Goal: Communication & Community: Answer question/provide support

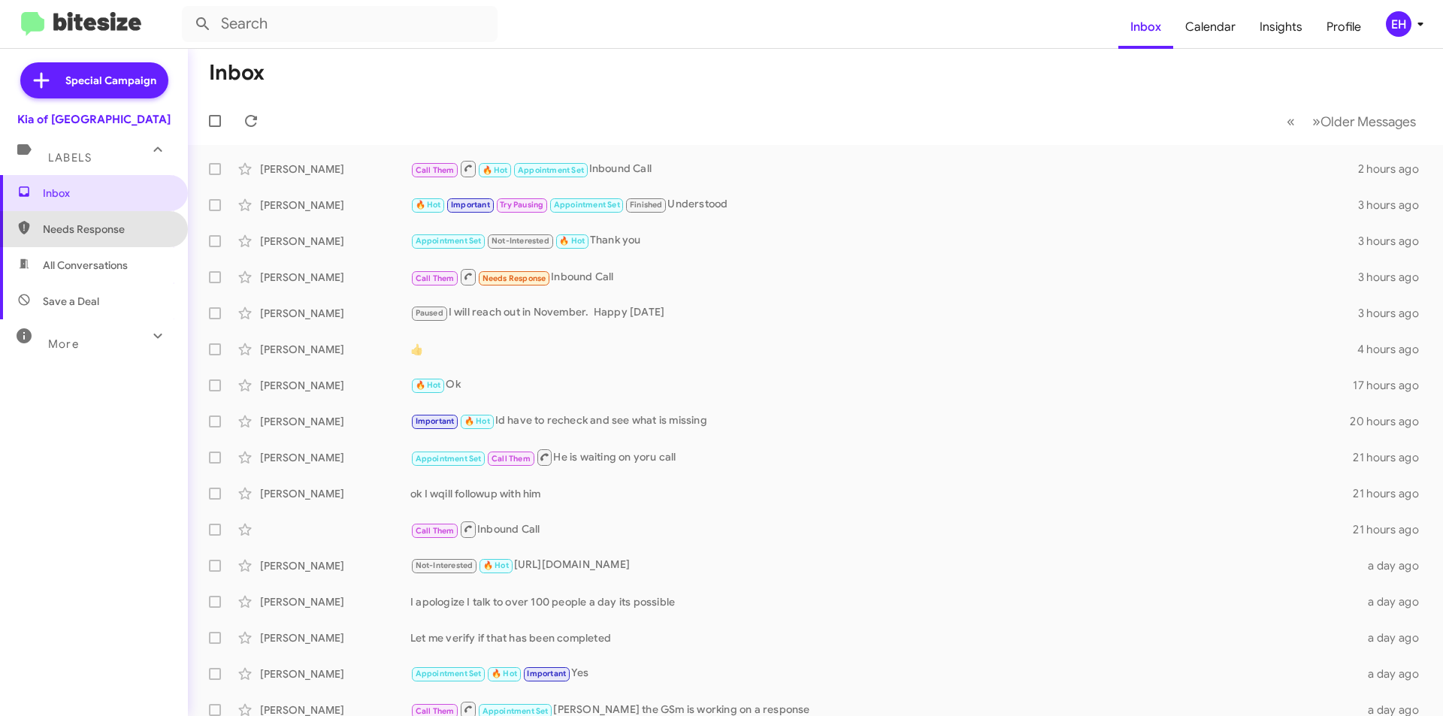
click at [122, 233] on span "Needs Response" at bounding box center [107, 229] width 128 height 15
type input "in:needs-response"
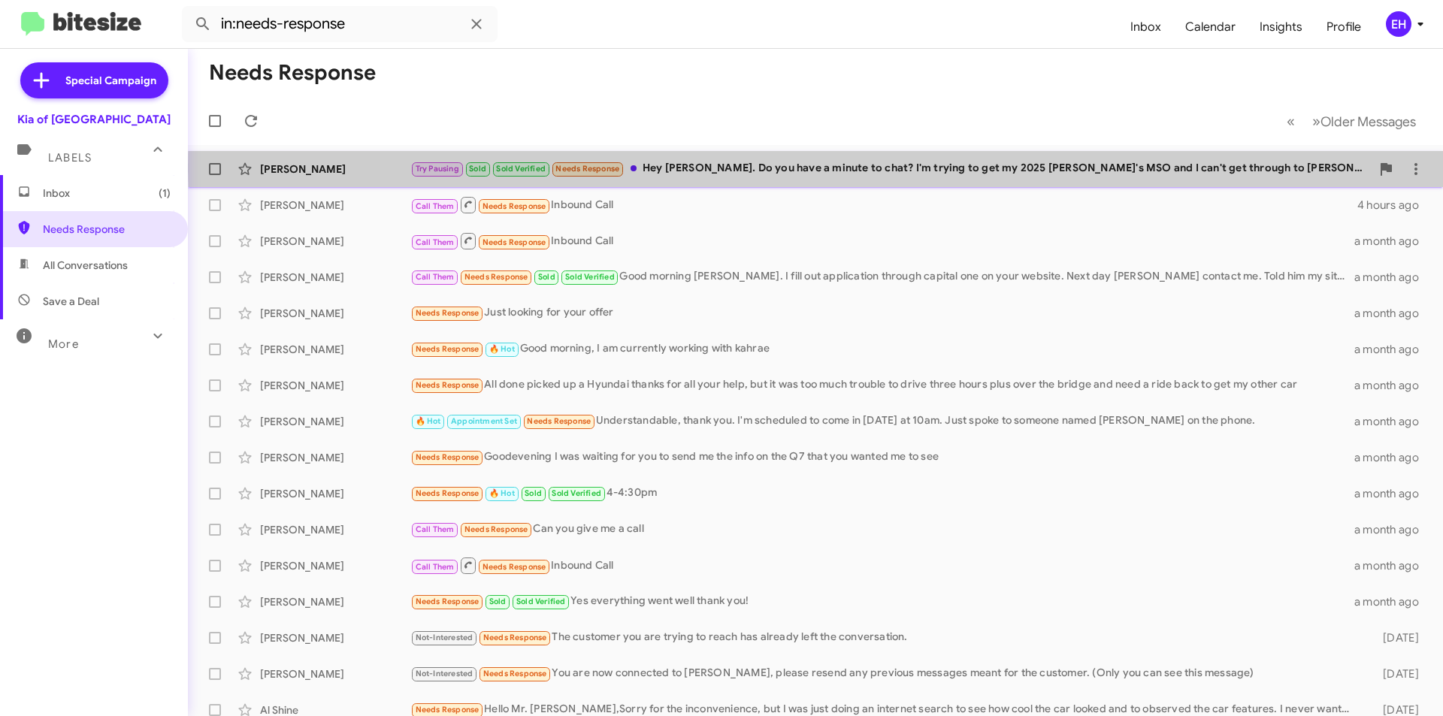
click at [945, 166] on div "Try Pausing Sold Sold Verified Needs Response Hey [PERSON_NAME]. Do you have a …" at bounding box center [890, 168] width 960 height 17
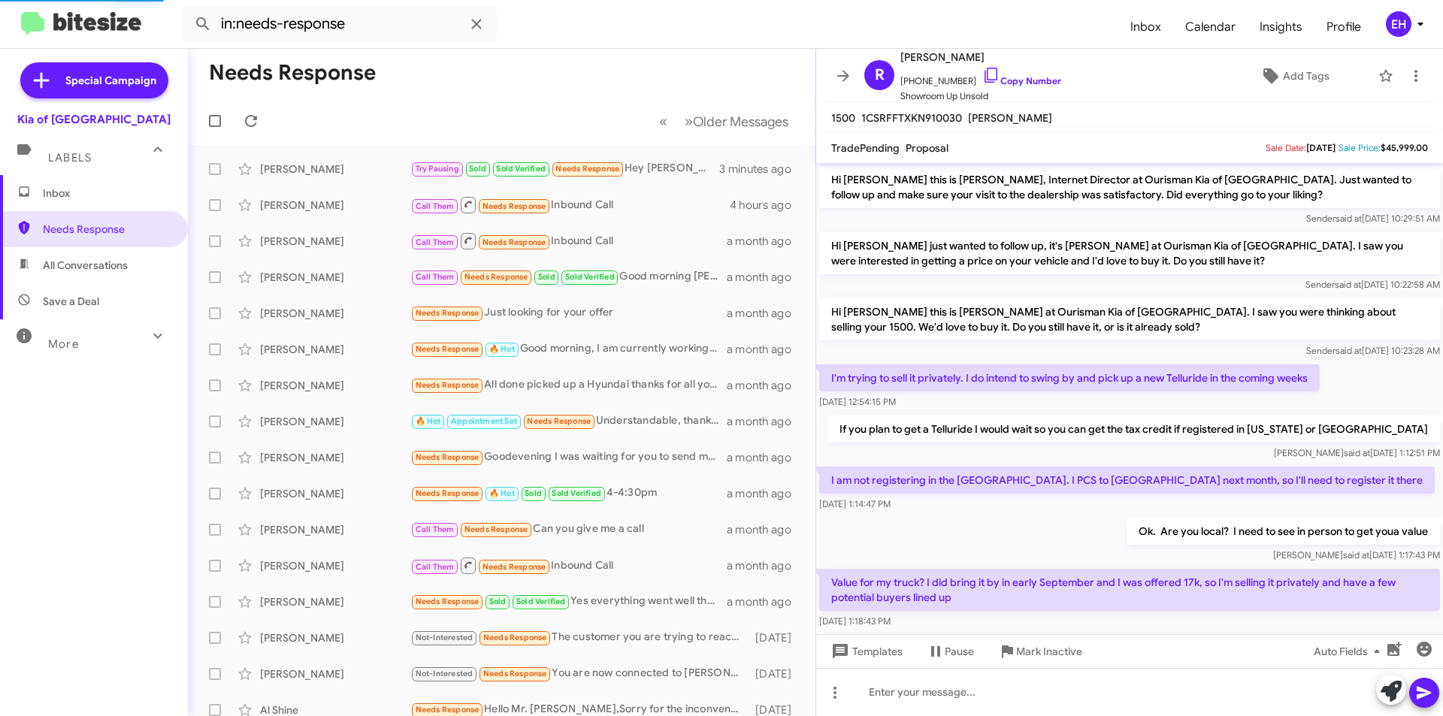
scroll to position [505, 0]
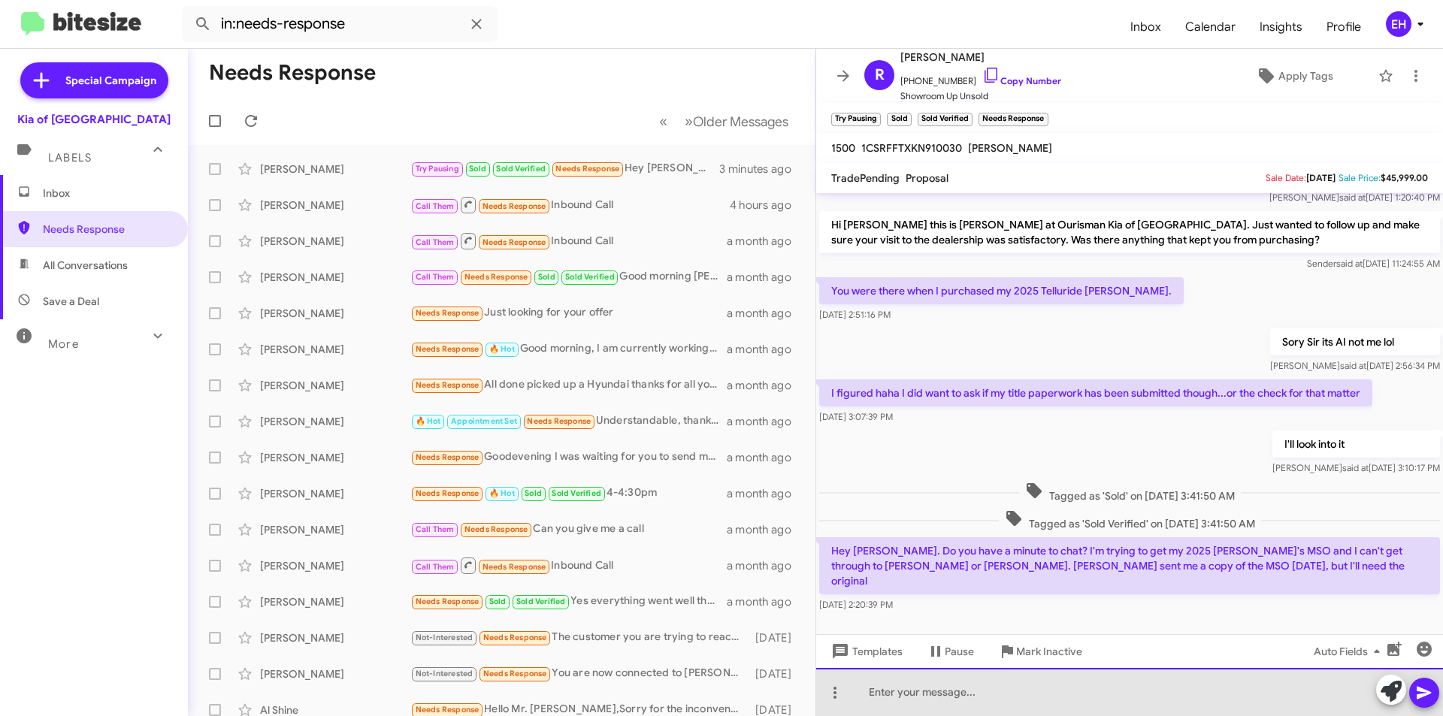
click at [1143, 680] on div at bounding box center [1129, 692] width 627 height 48
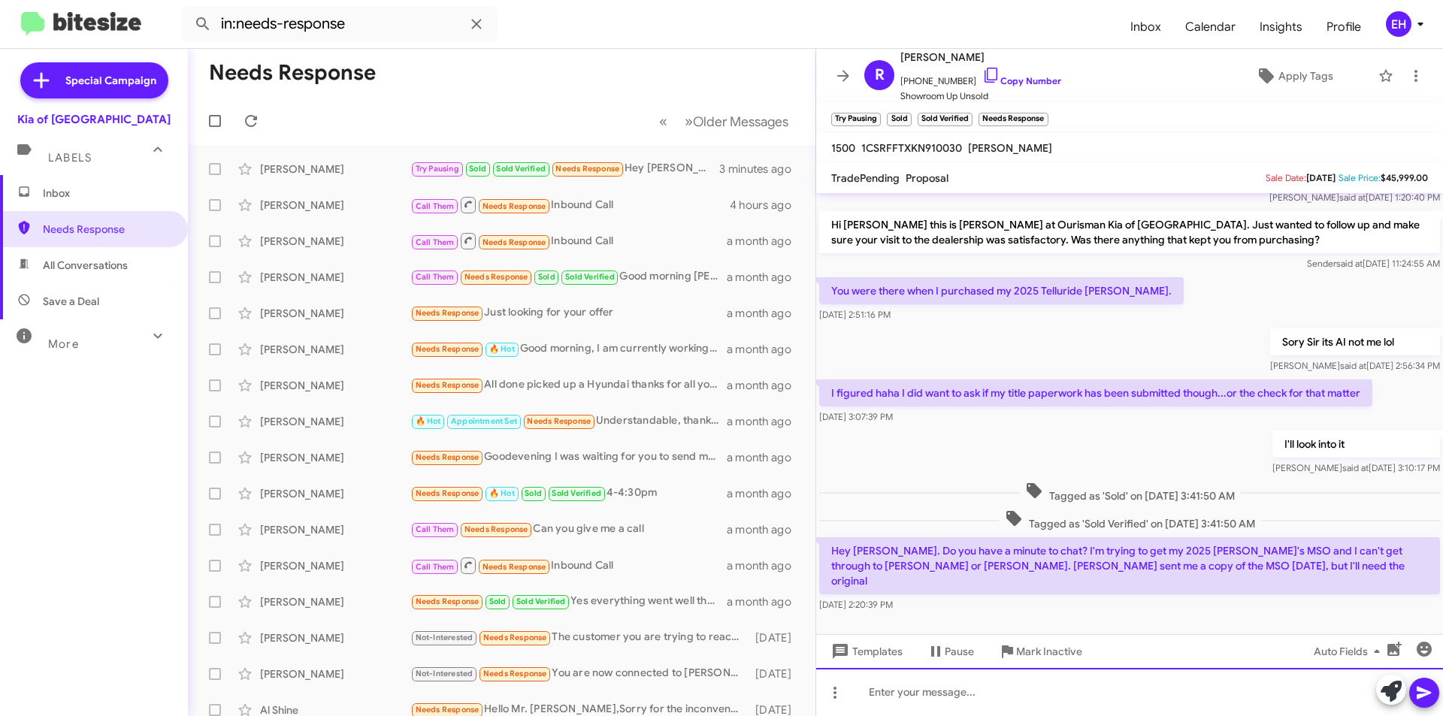
click at [1146, 679] on div at bounding box center [1129, 692] width 627 height 48
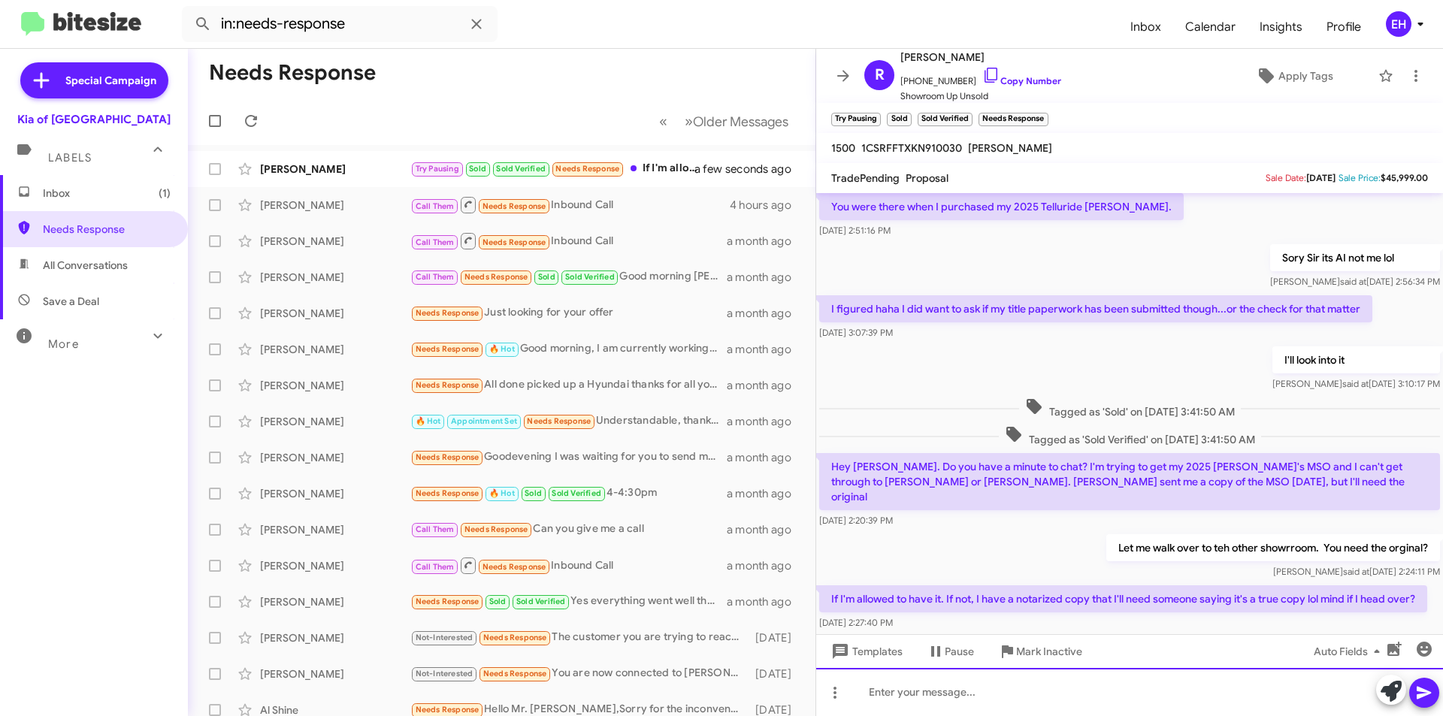
scroll to position [660, 0]
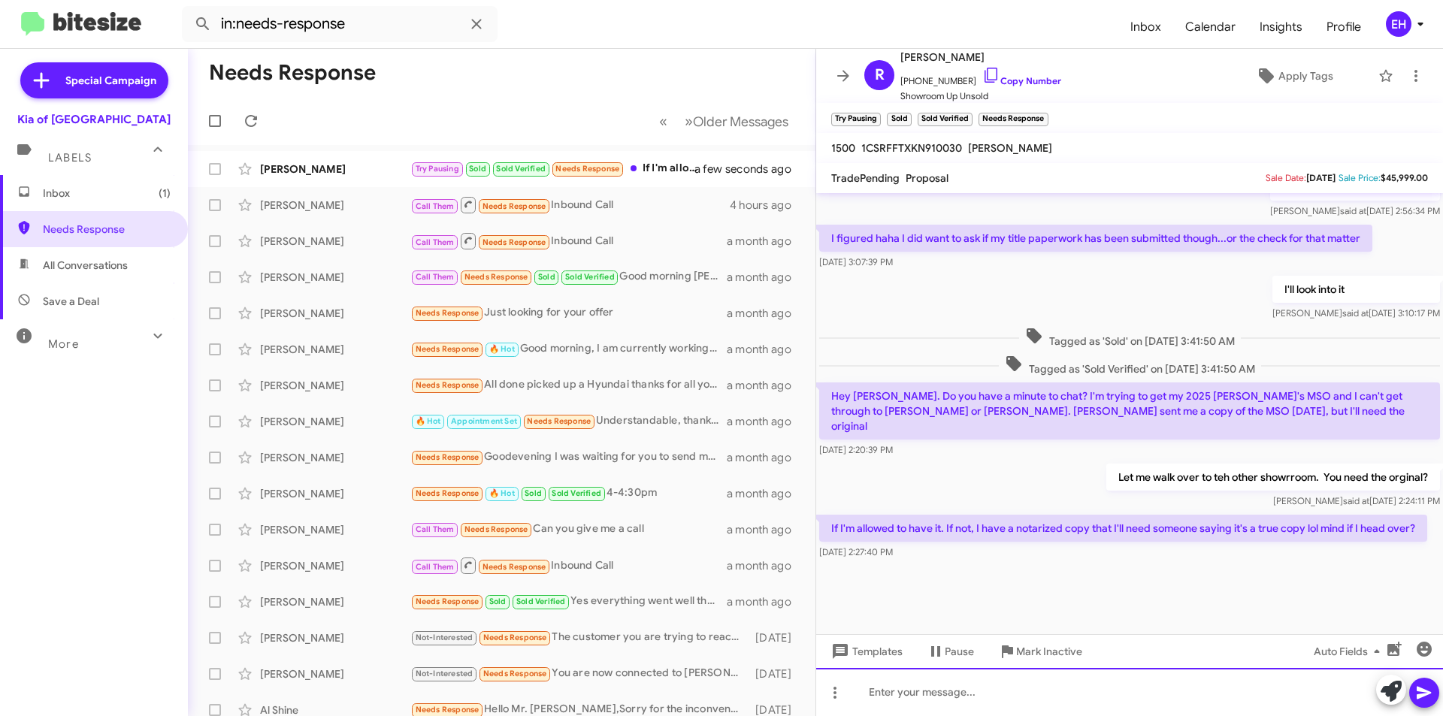
click at [1005, 678] on div at bounding box center [1129, 692] width 627 height 48
click at [1024, 689] on div at bounding box center [1129, 692] width 627 height 48
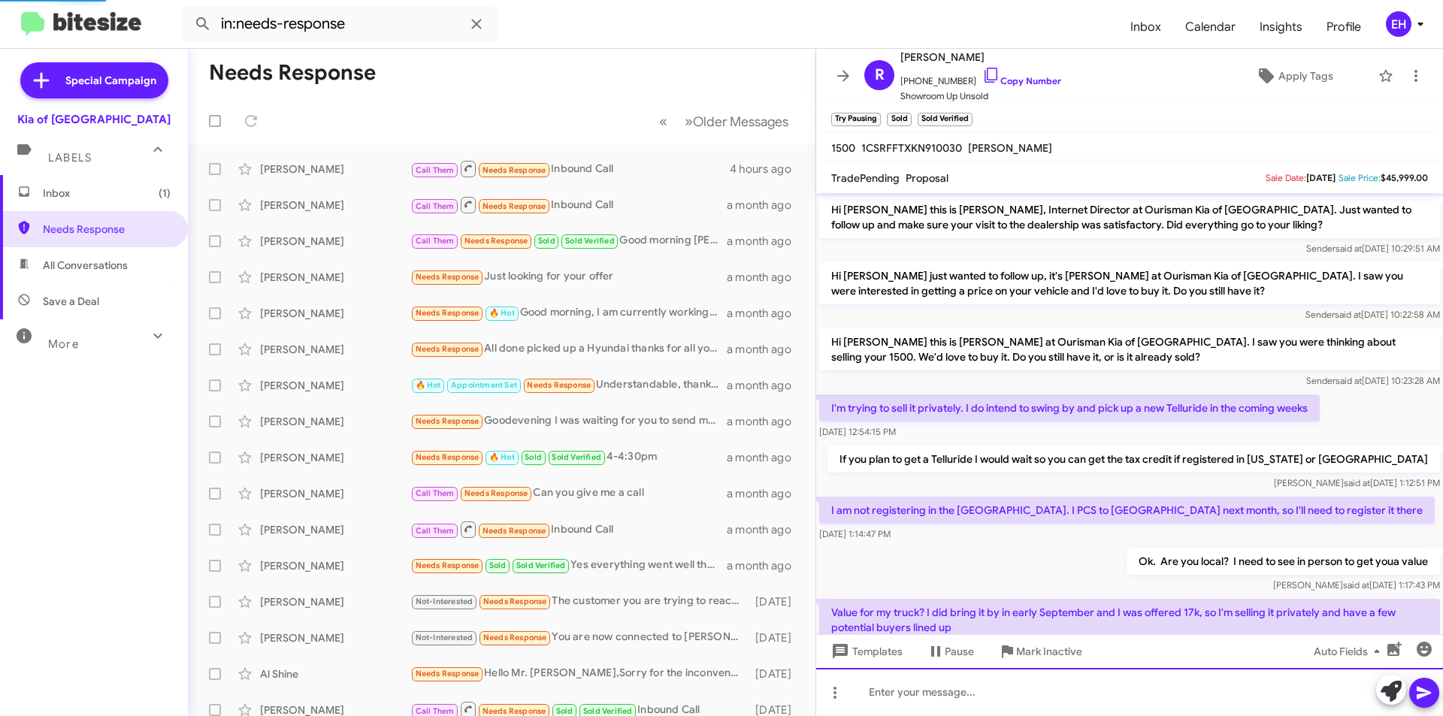
scroll to position [700, 0]
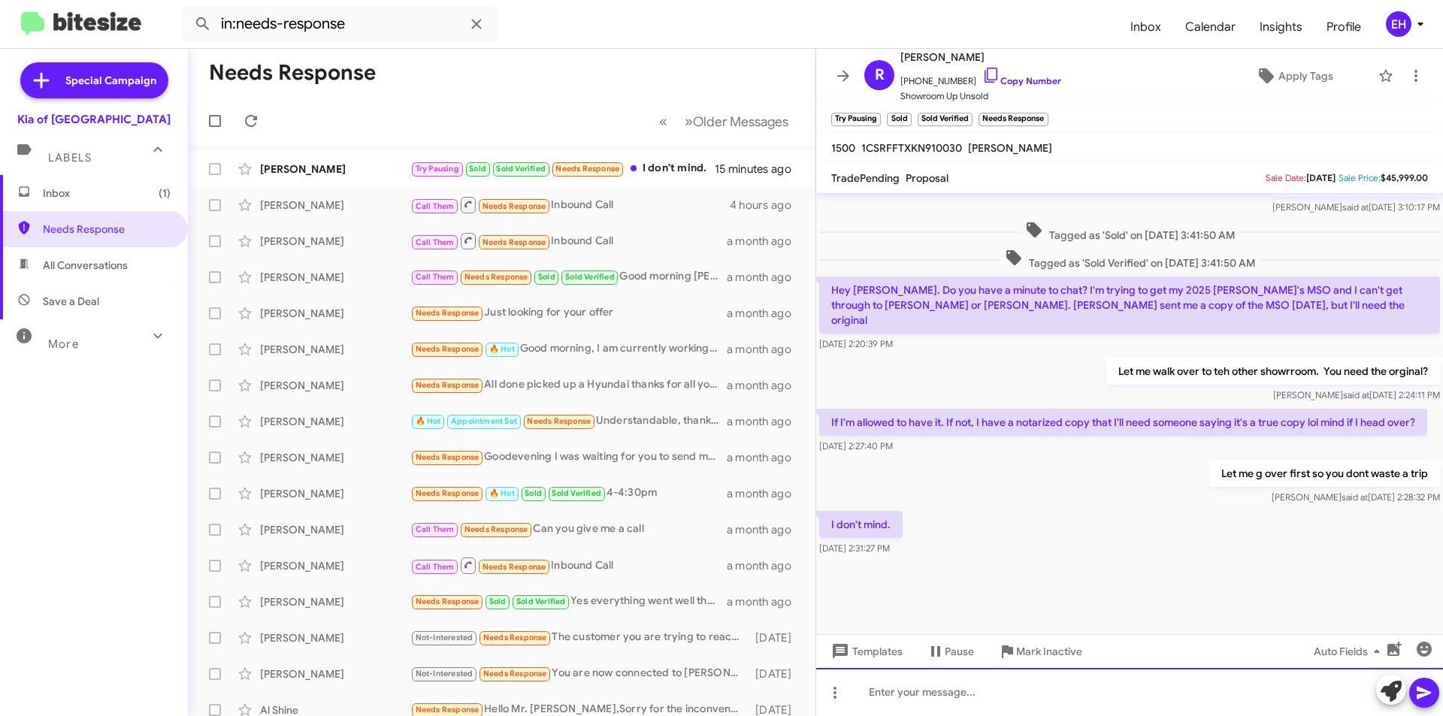
click at [1024, 689] on div at bounding box center [1129, 692] width 627 height 48
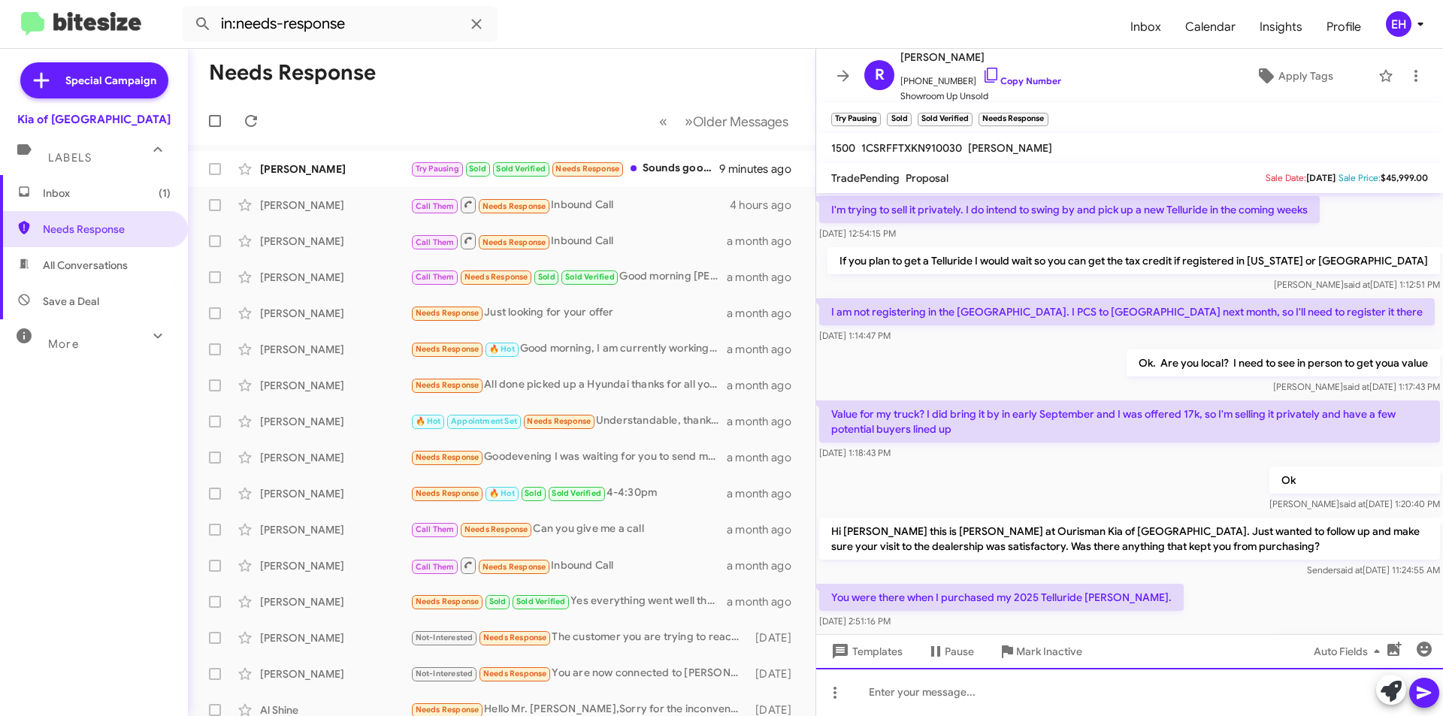
scroll to position [669, 0]
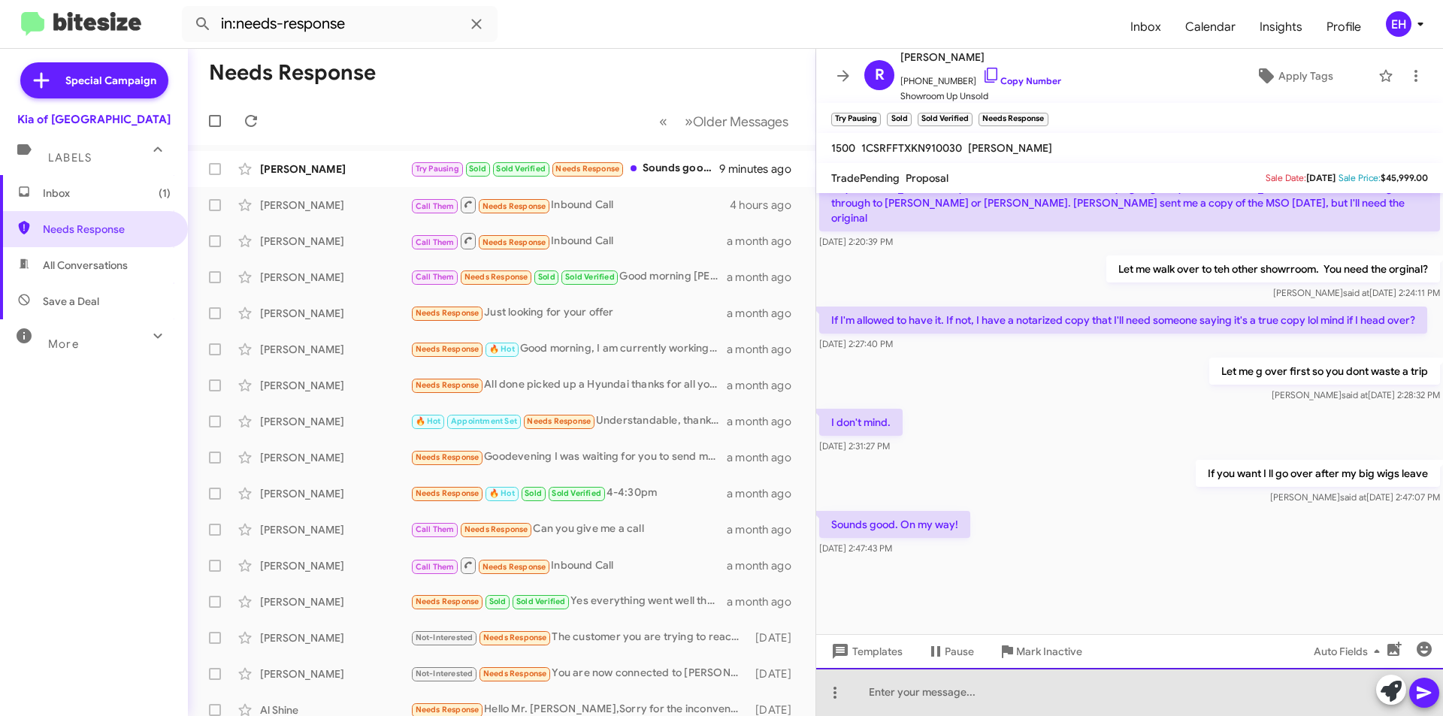
click at [908, 678] on div at bounding box center [1129, 692] width 627 height 48
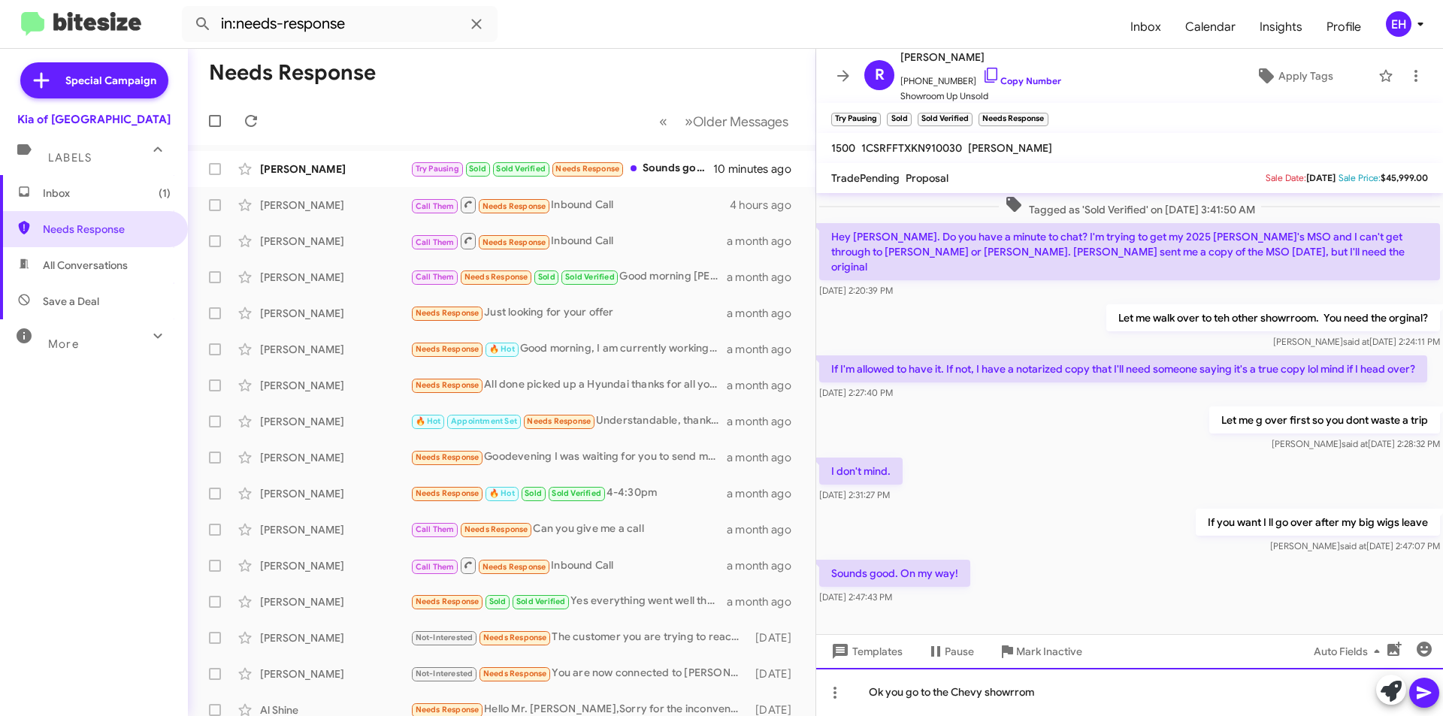
scroll to position [594, 0]
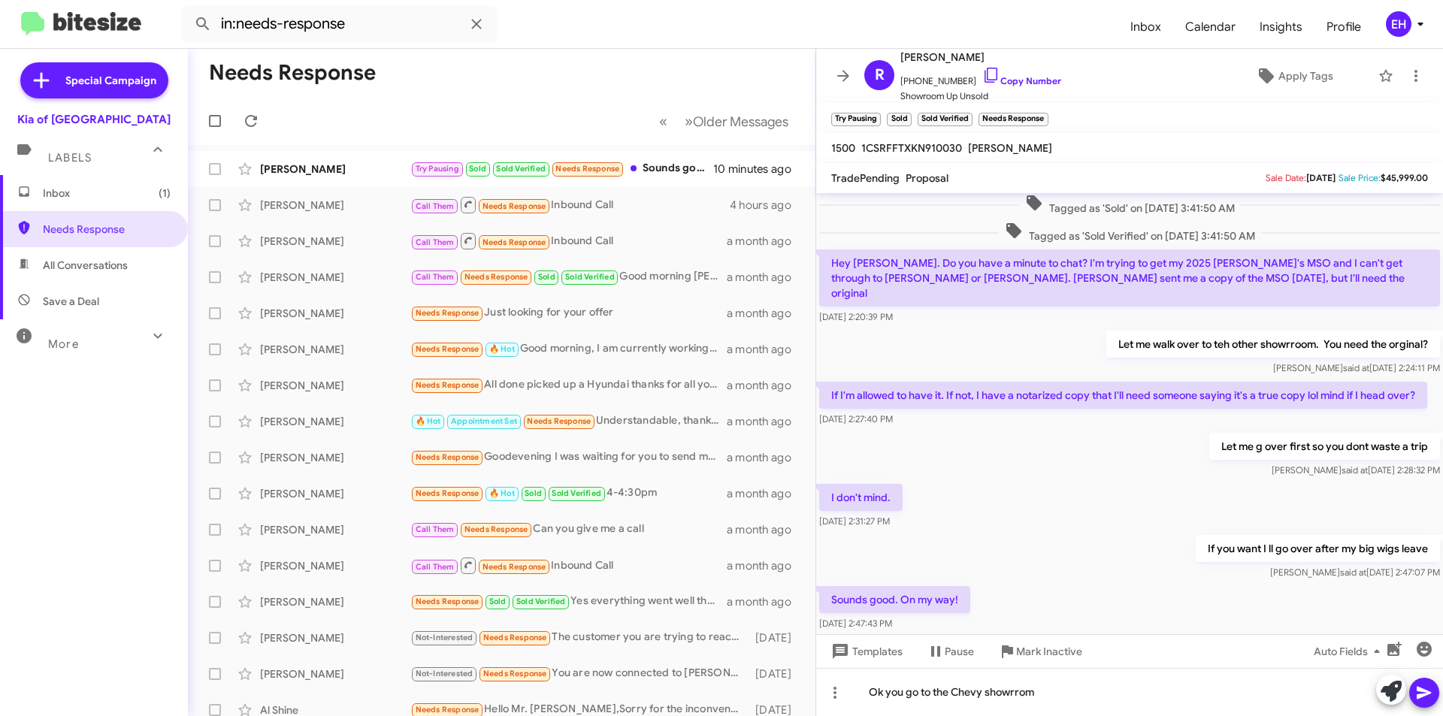
click at [1428, 686] on span at bounding box center [1424, 693] width 18 height 30
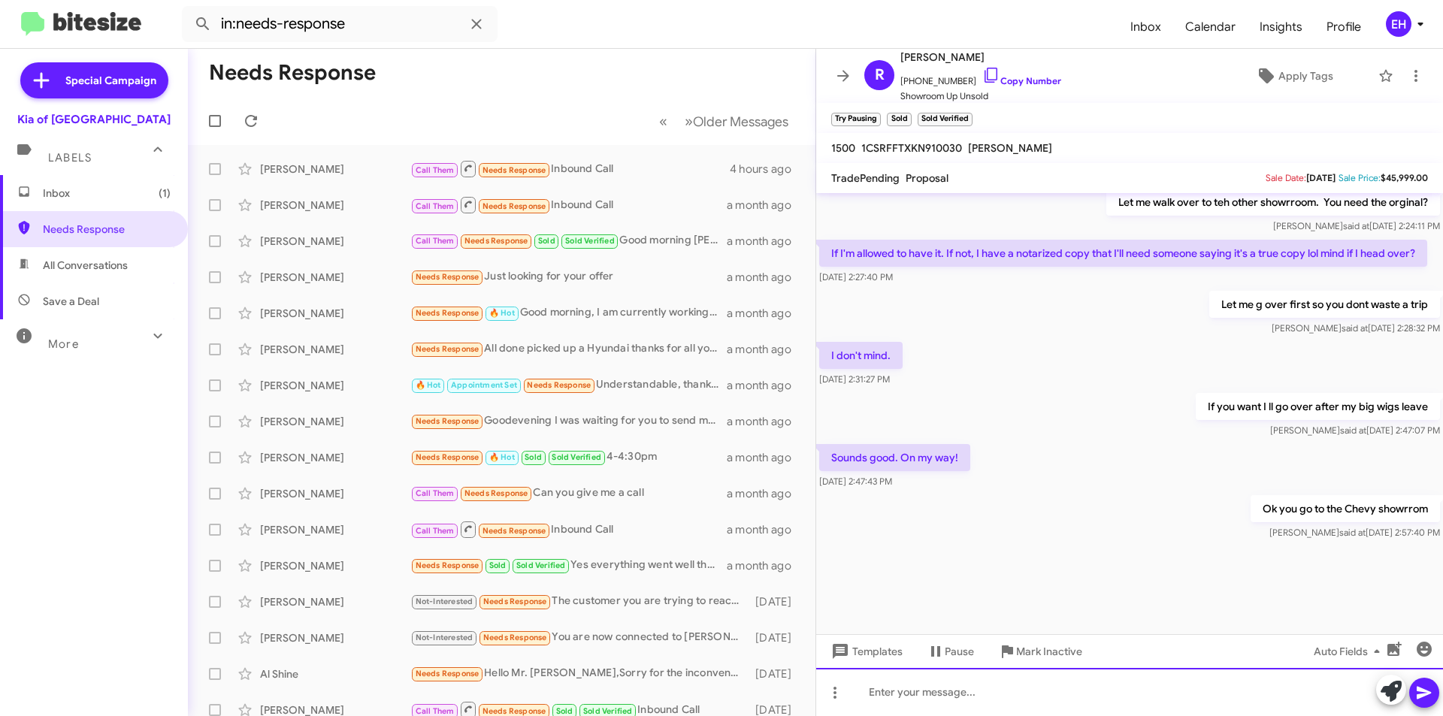
scroll to position [989, 0]
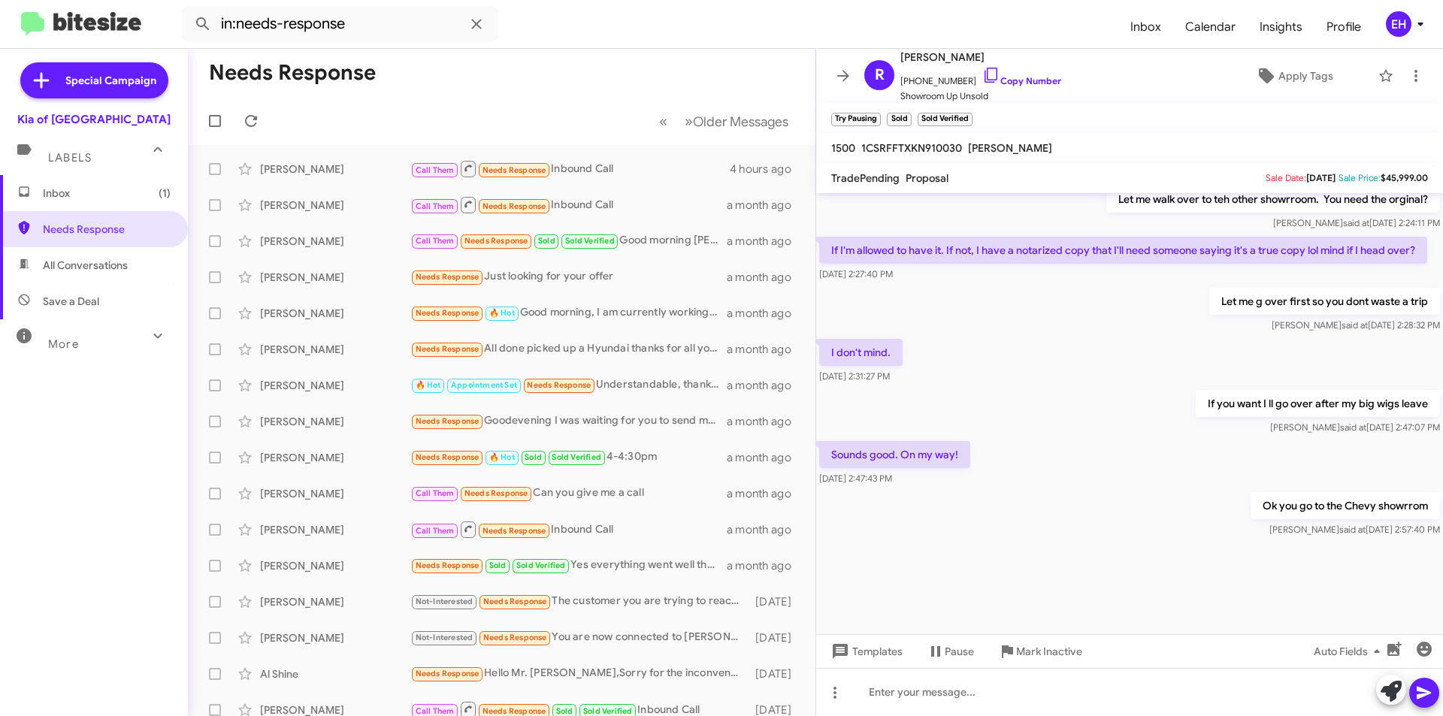
click at [2, 200] on span "Inbox (1)" at bounding box center [94, 193] width 188 height 36
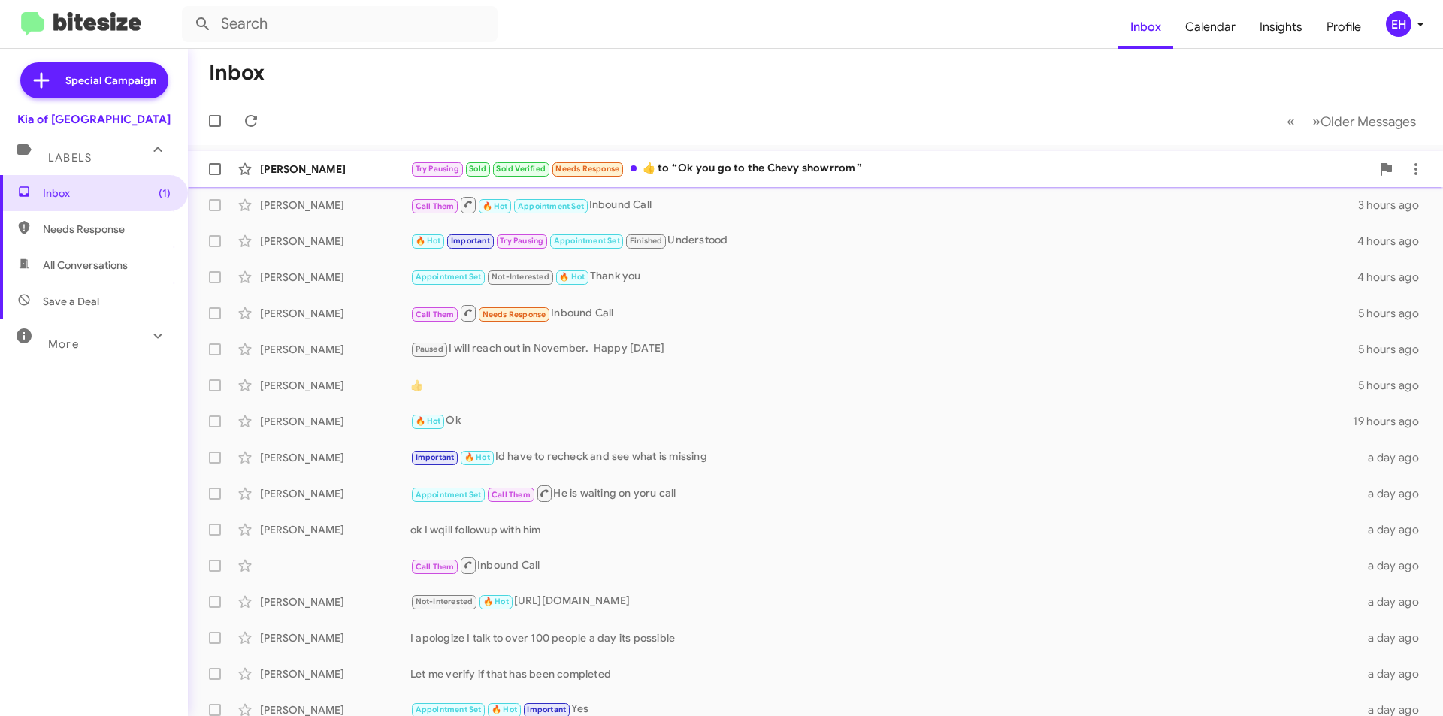
click at [784, 173] on div "Try Pausing Sold Sold Verified Needs Response ​👍​ to “ Ok you go to the Chevy s…" at bounding box center [890, 168] width 960 height 17
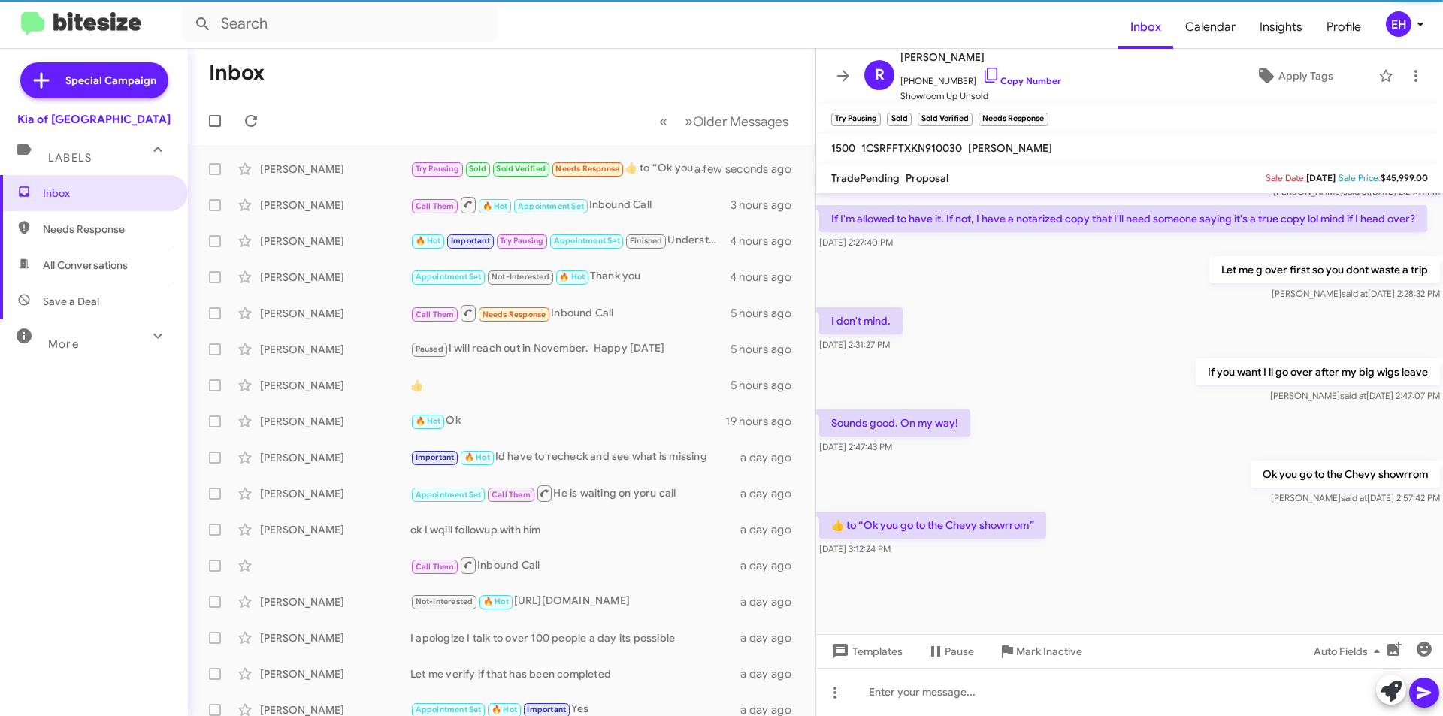
scroll to position [669, 0]
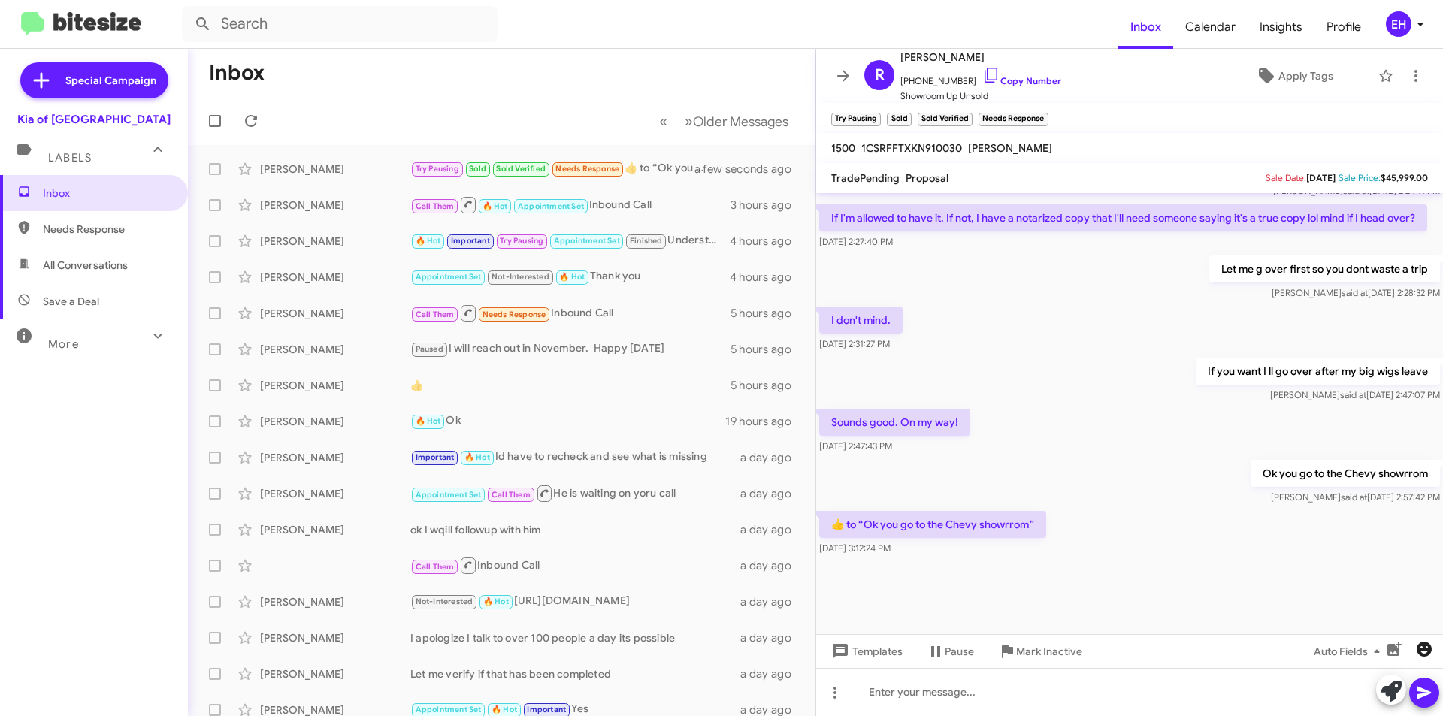
click at [1422, 648] on icon "button" at bounding box center [1424, 649] width 18 height 18
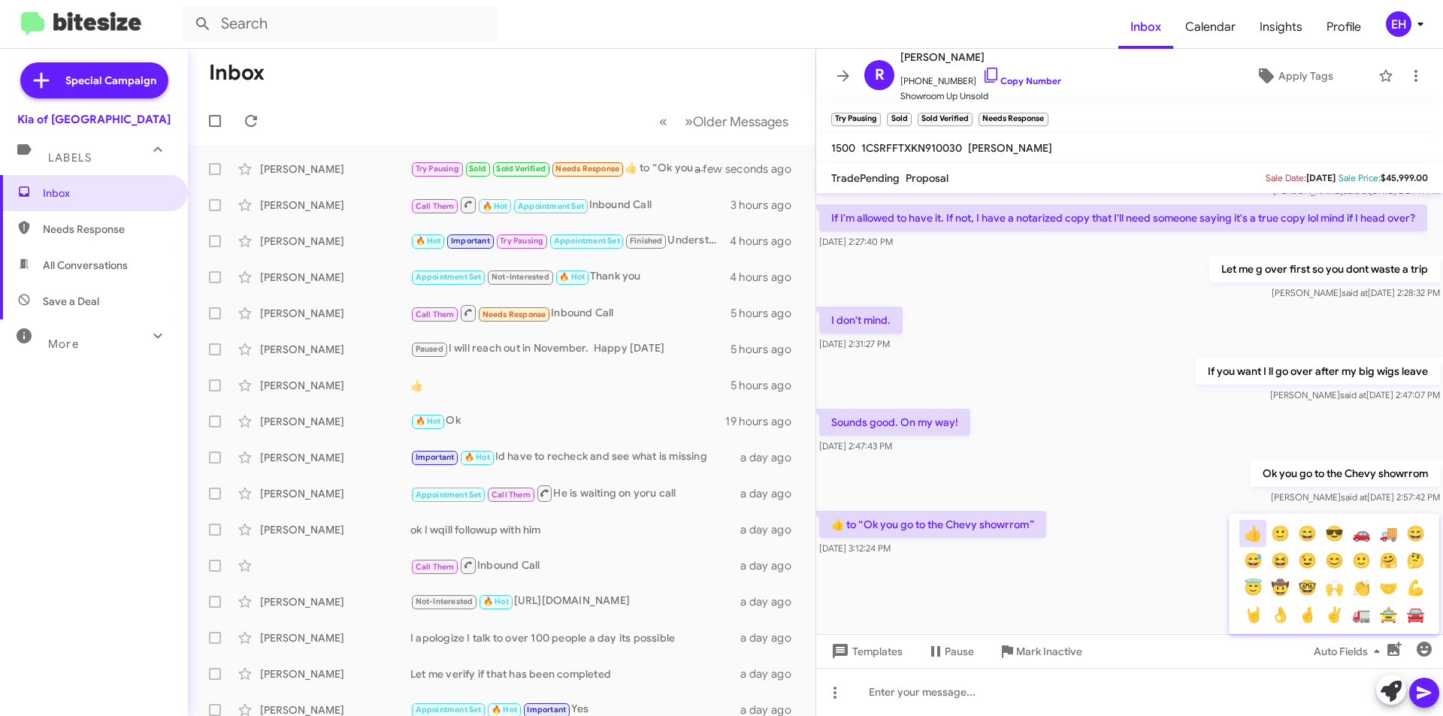
click at [1253, 537] on button "👍" at bounding box center [1252, 533] width 27 height 27
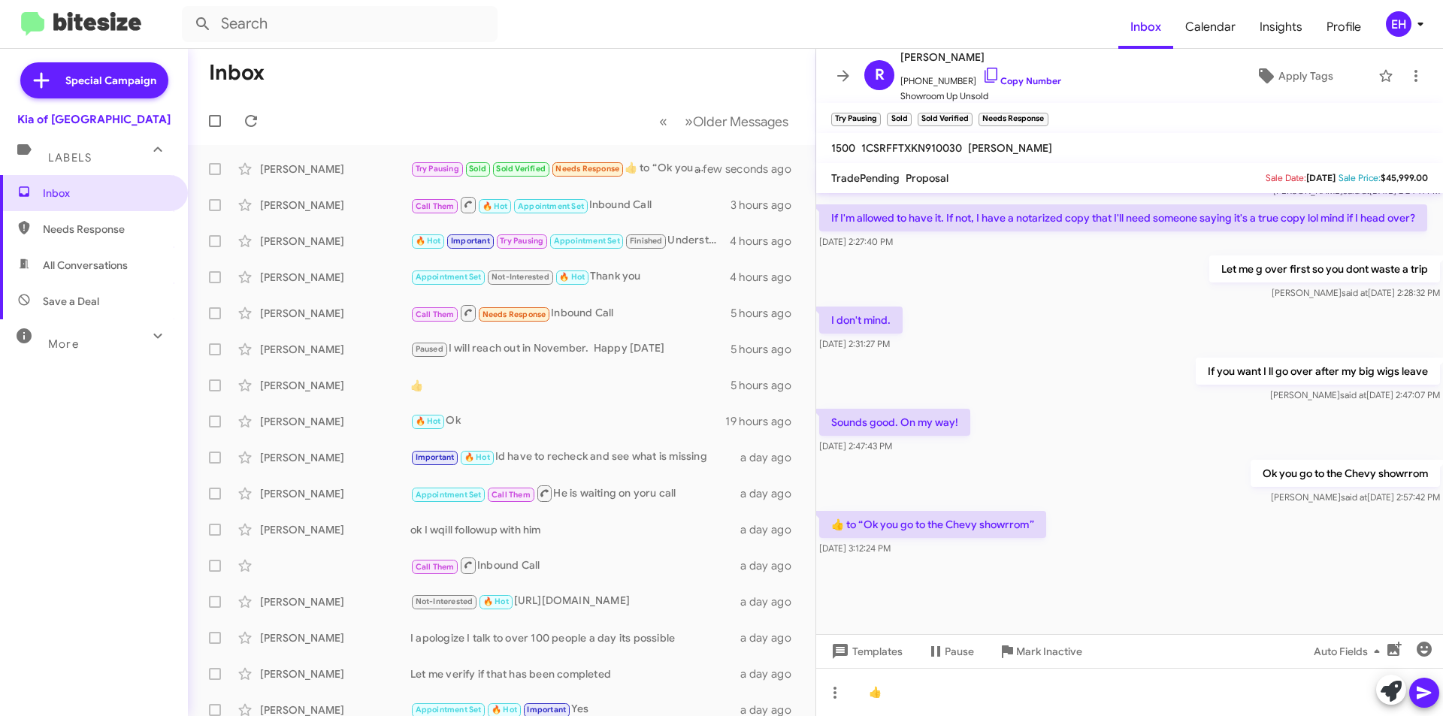
click at [1420, 691] on icon at bounding box center [1423, 693] width 14 height 13
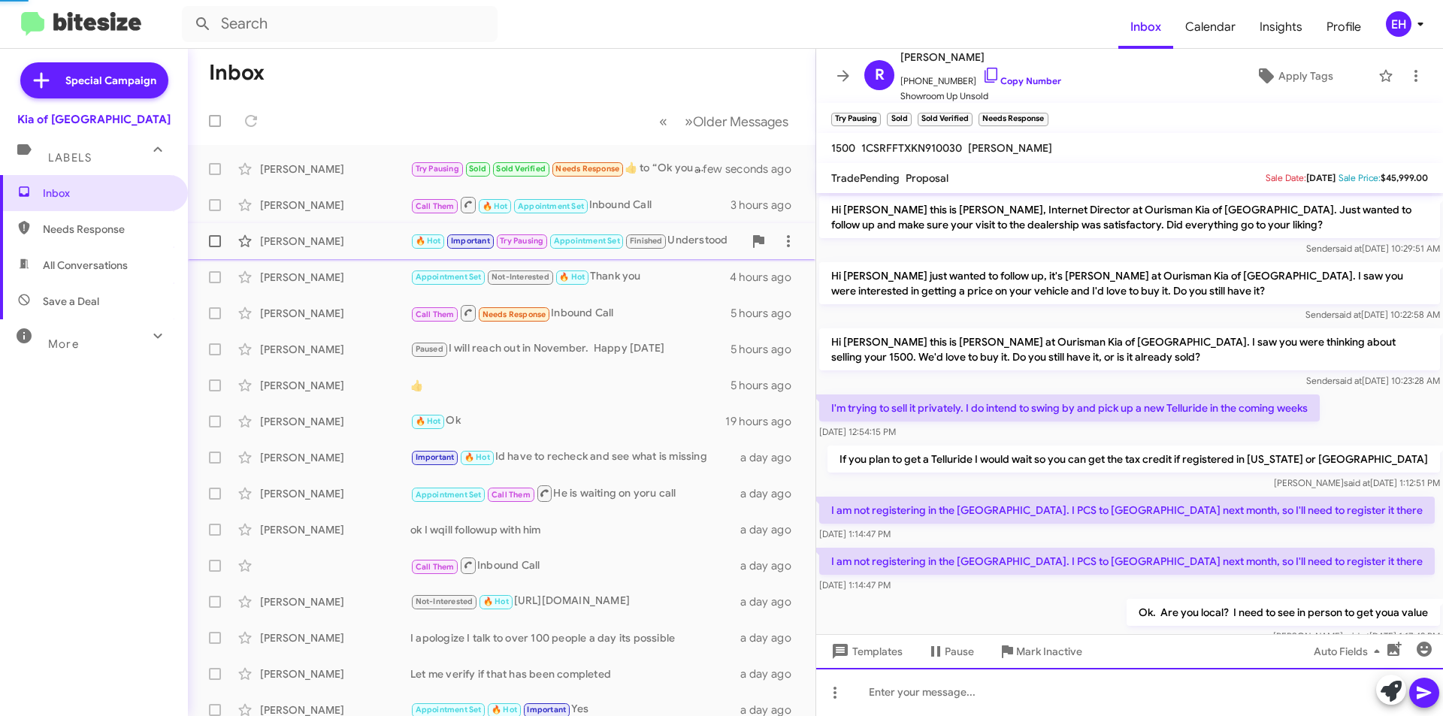
scroll to position [75, 0]
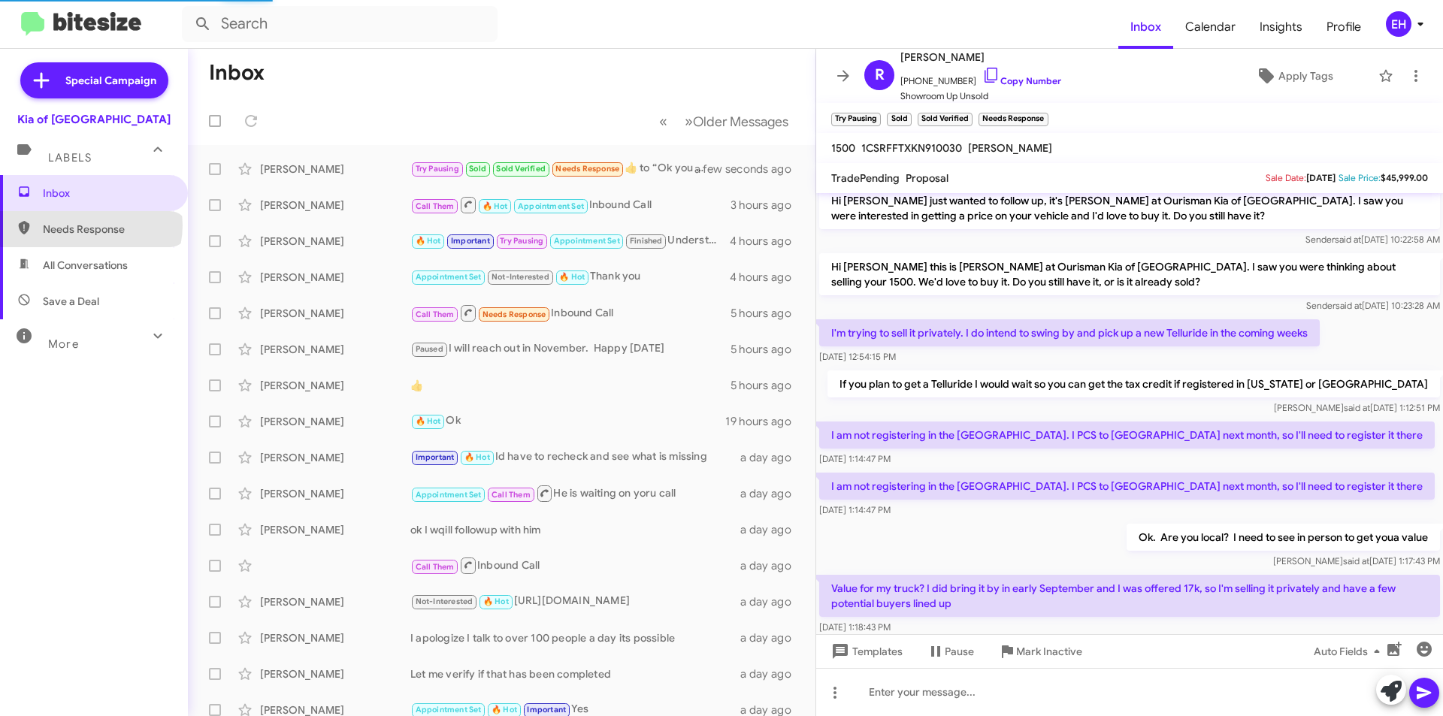
click at [90, 226] on span "Needs Response" at bounding box center [107, 229] width 128 height 15
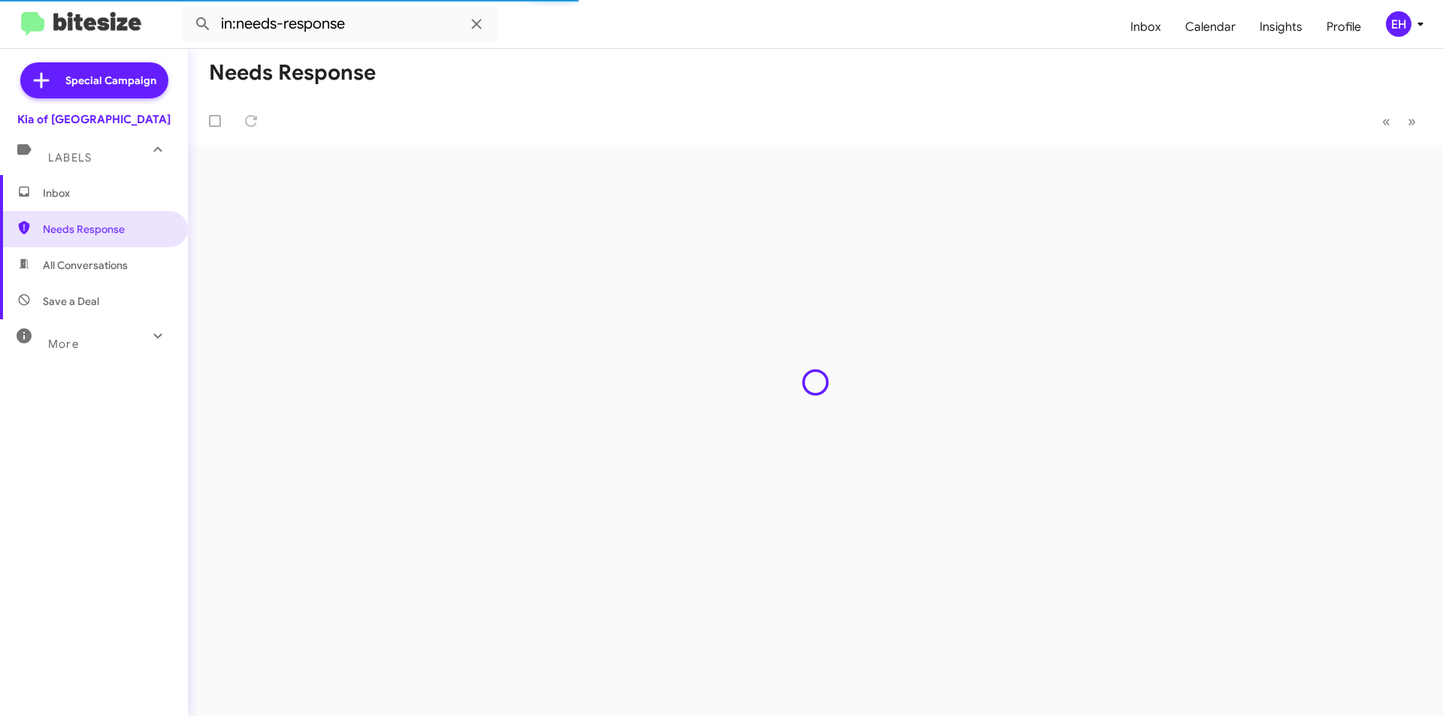
click at [95, 261] on span "All Conversations" at bounding box center [85, 265] width 85 height 15
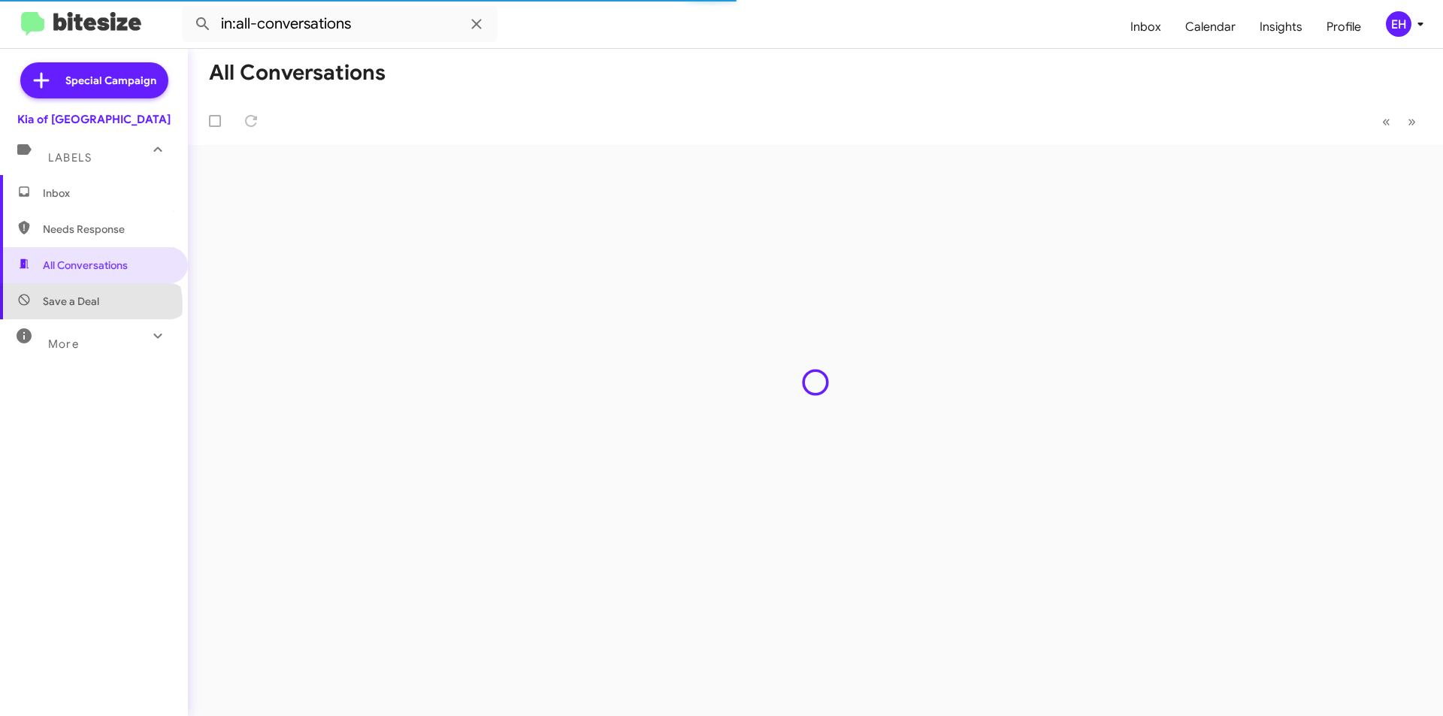
click at [90, 305] on span "Save a Deal" at bounding box center [71, 301] width 56 height 15
type input "in:not-interested"
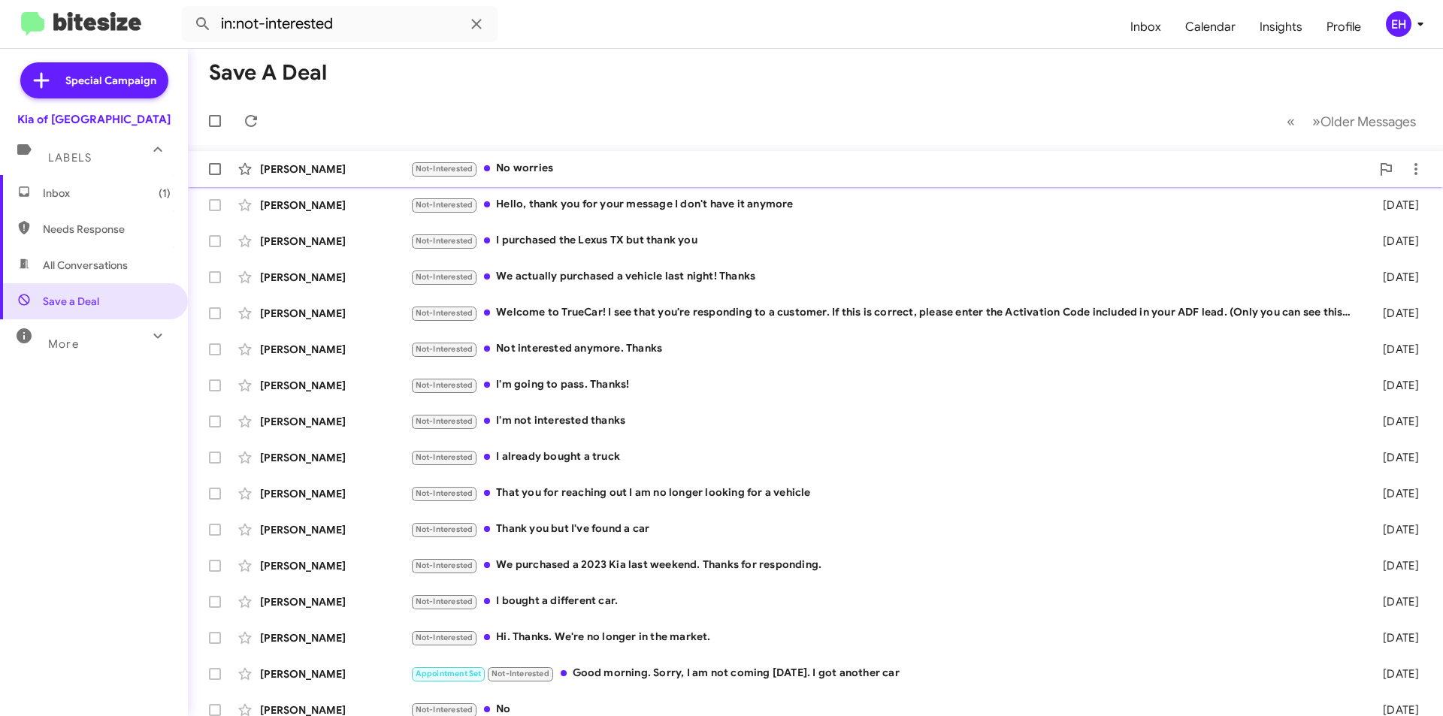
click at [557, 168] on div "Not-Interested No worries" at bounding box center [890, 168] width 960 height 17
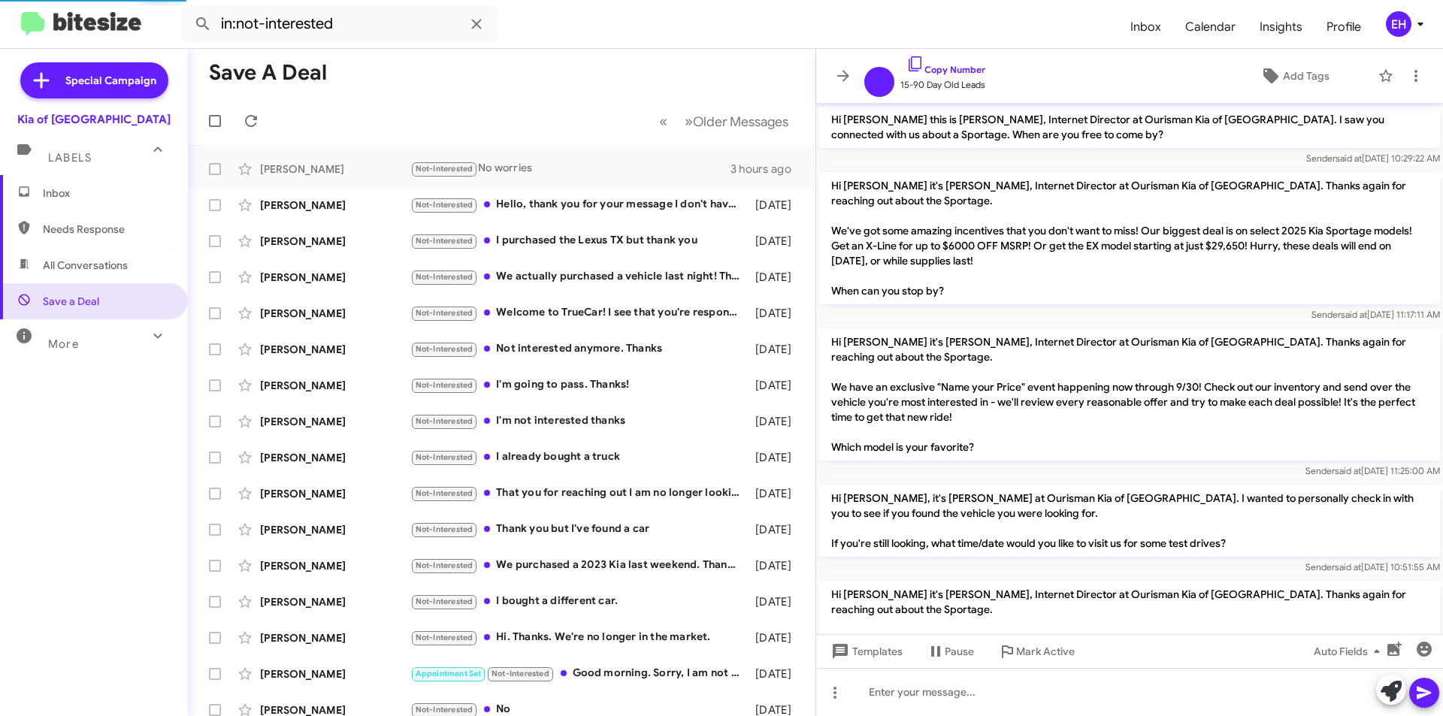
scroll to position [400, 0]
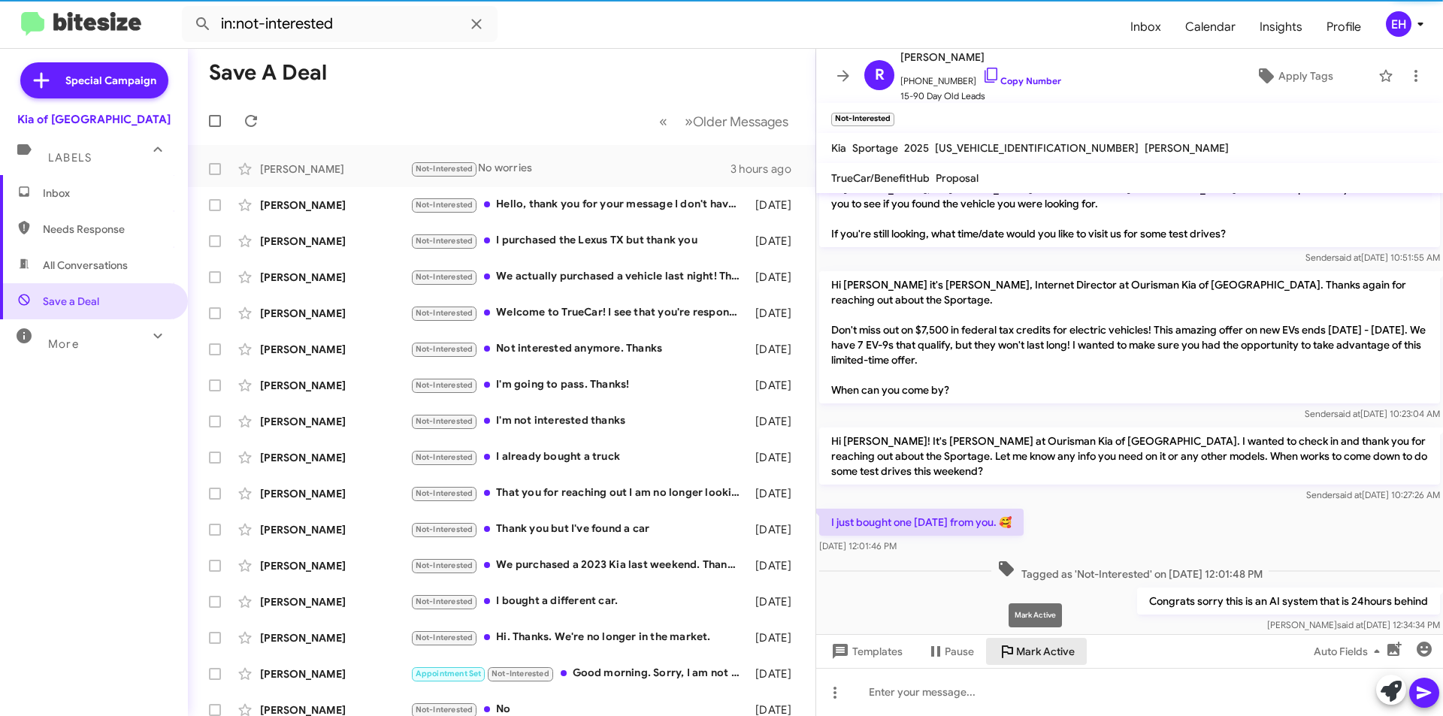
click at [1028, 653] on span "Mark Active" at bounding box center [1045, 651] width 59 height 27
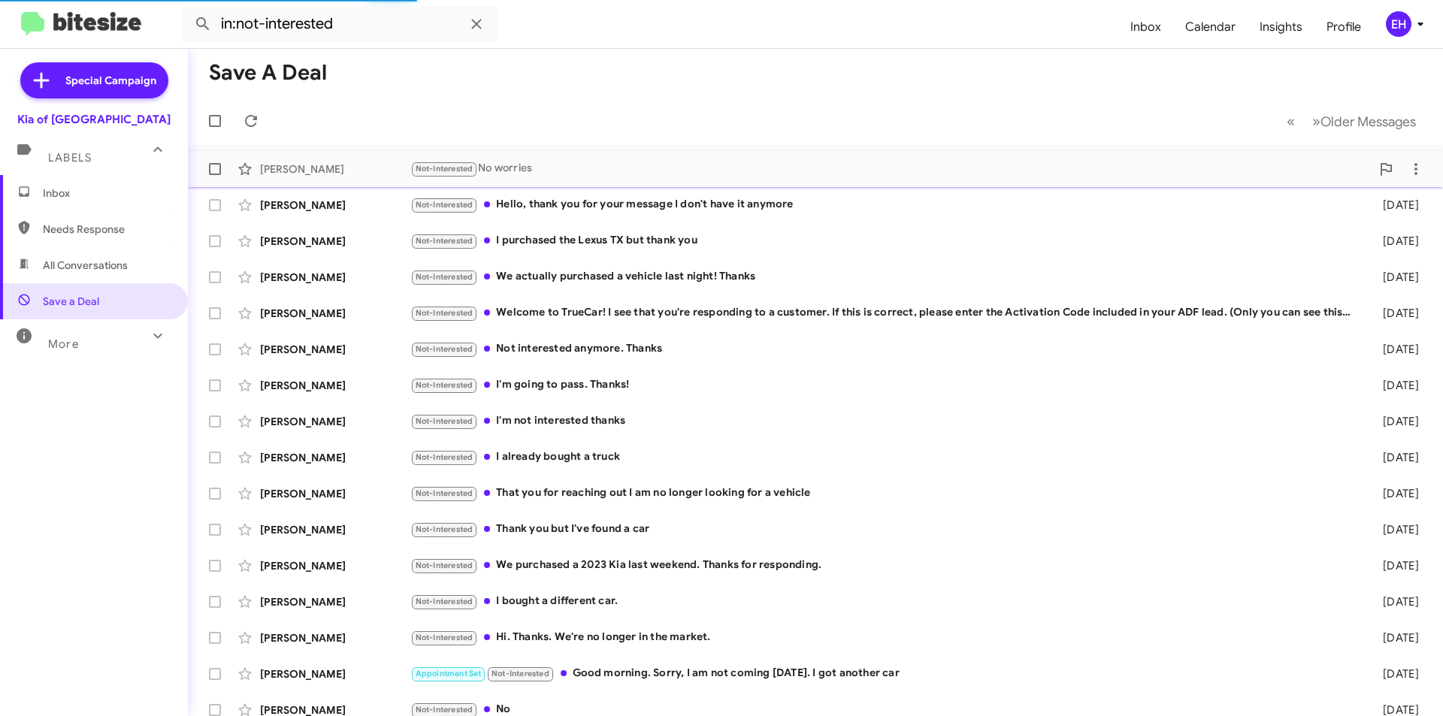
click at [518, 155] on div "[PERSON_NAME] Not-Interested No worries 3 hours ago" at bounding box center [815, 169] width 1231 height 30
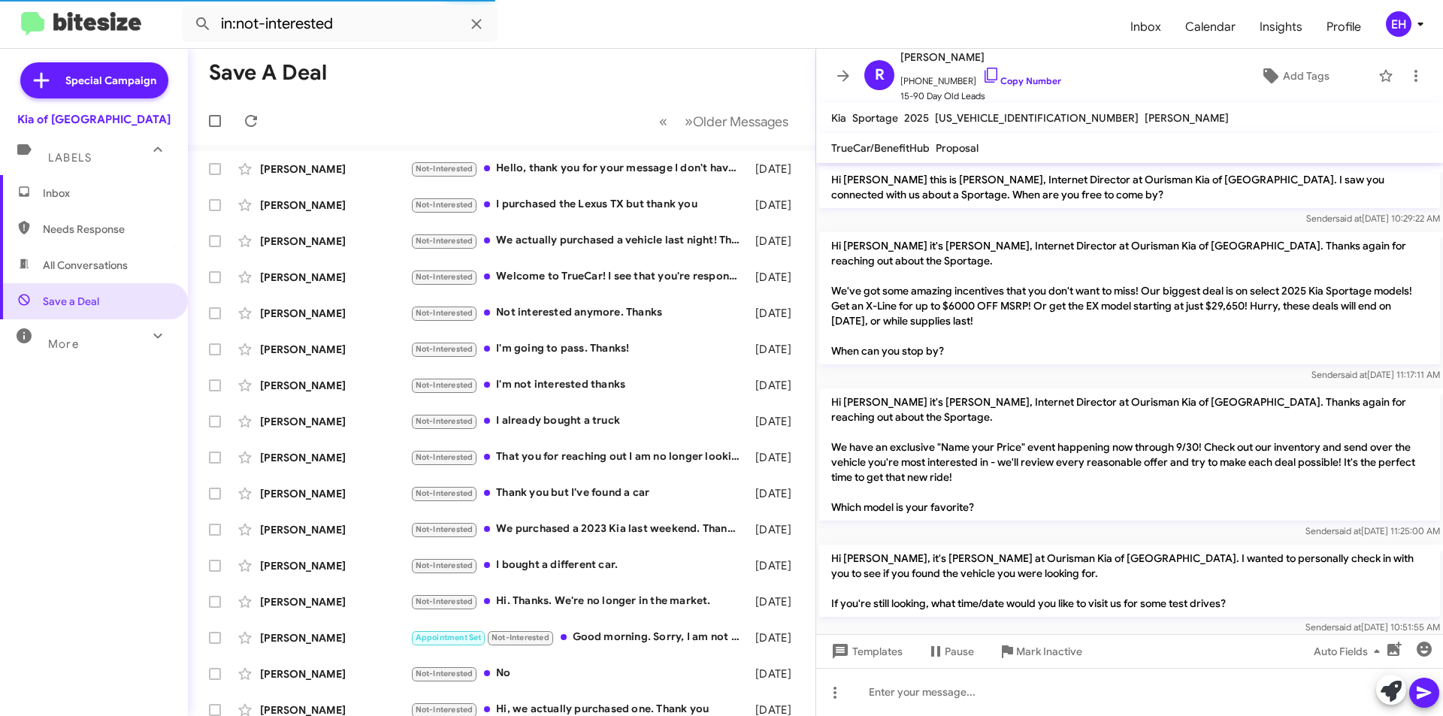
scroll to position [523, 0]
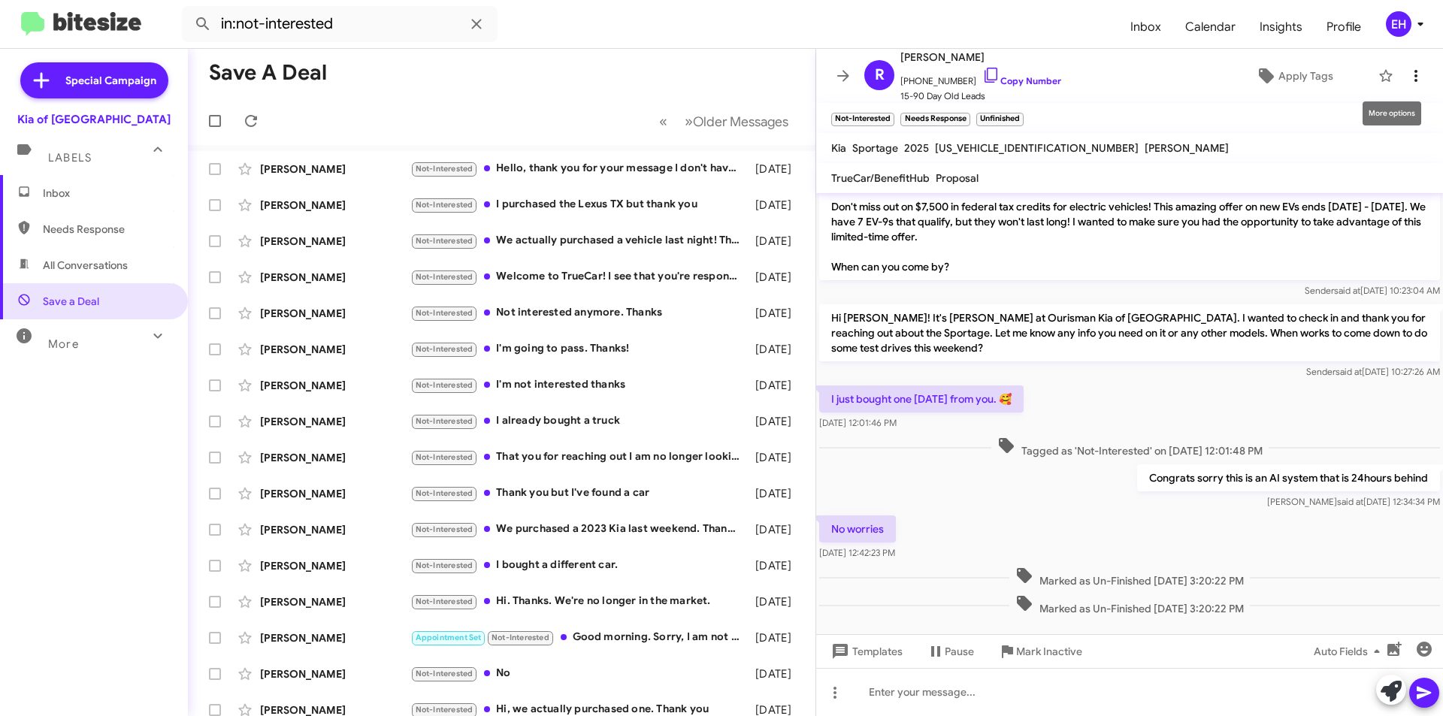
click at [1407, 77] on icon at bounding box center [1416, 76] width 18 height 18
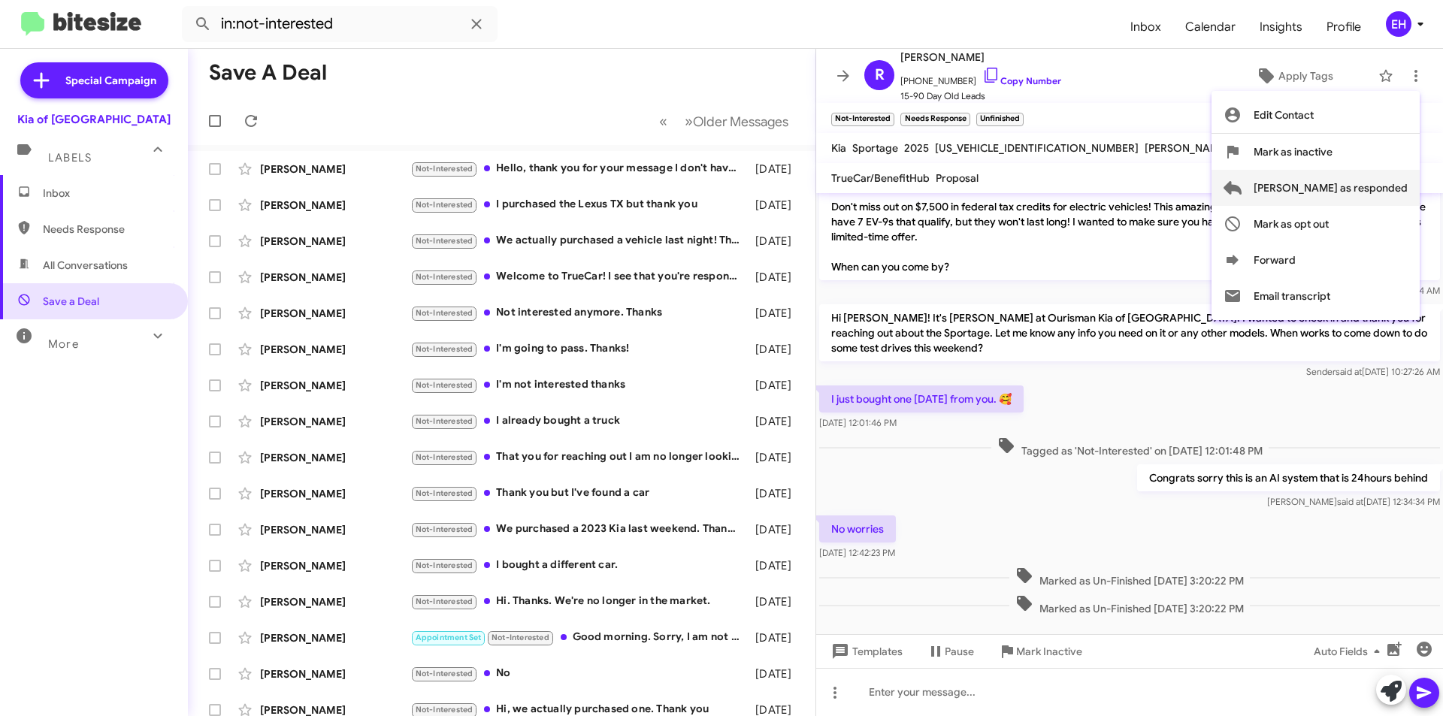
click at [1359, 198] on span "[PERSON_NAME] as responded" at bounding box center [1330, 188] width 154 height 36
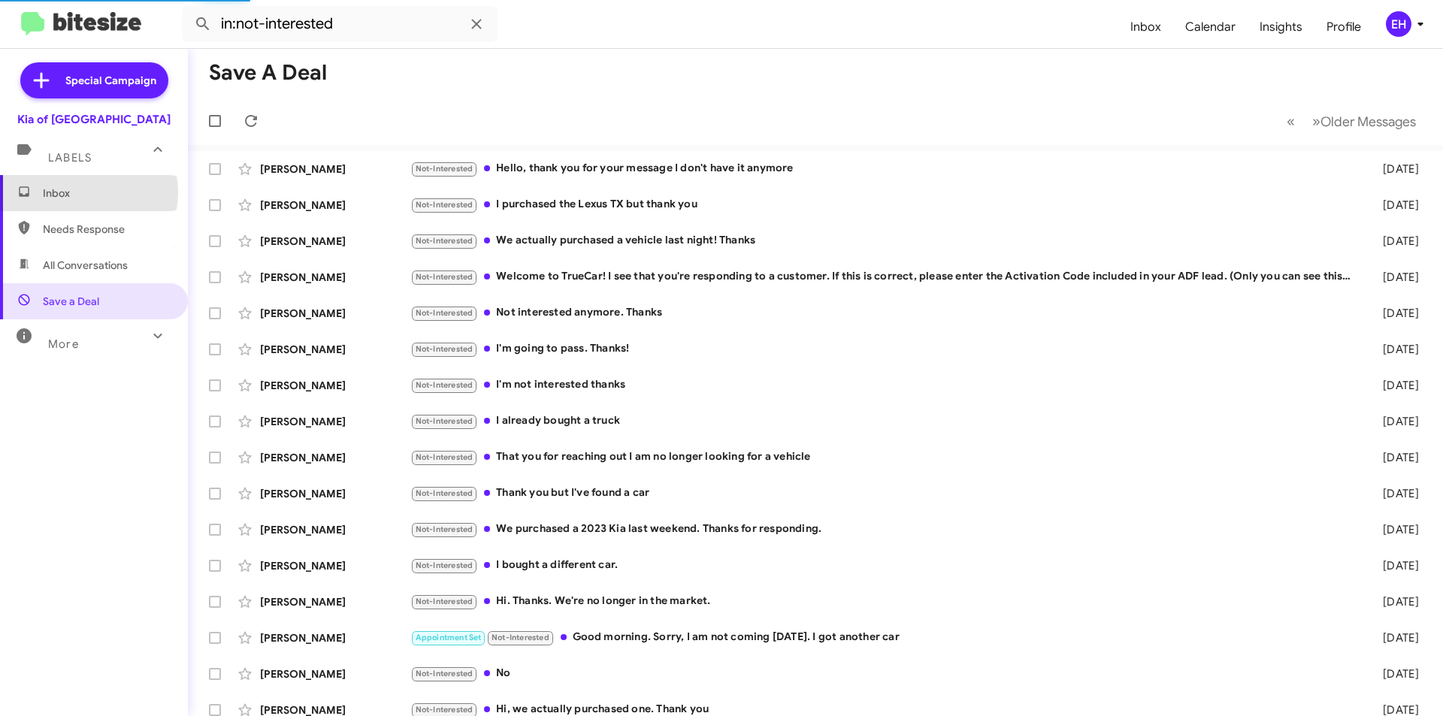
click at [80, 192] on span "Inbox" at bounding box center [107, 193] width 128 height 15
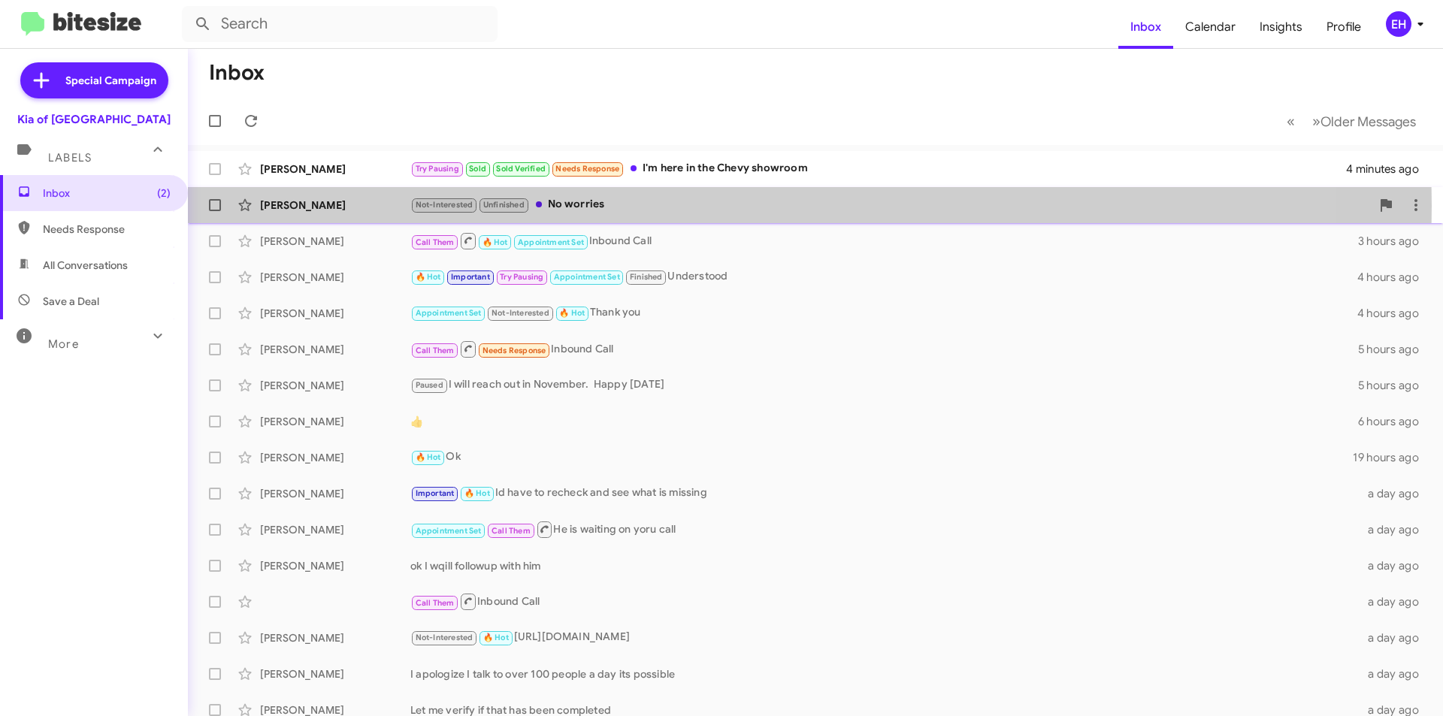
click at [620, 206] on div "Not-Interested Unfinished No worries" at bounding box center [890, 204] width 960 height 17
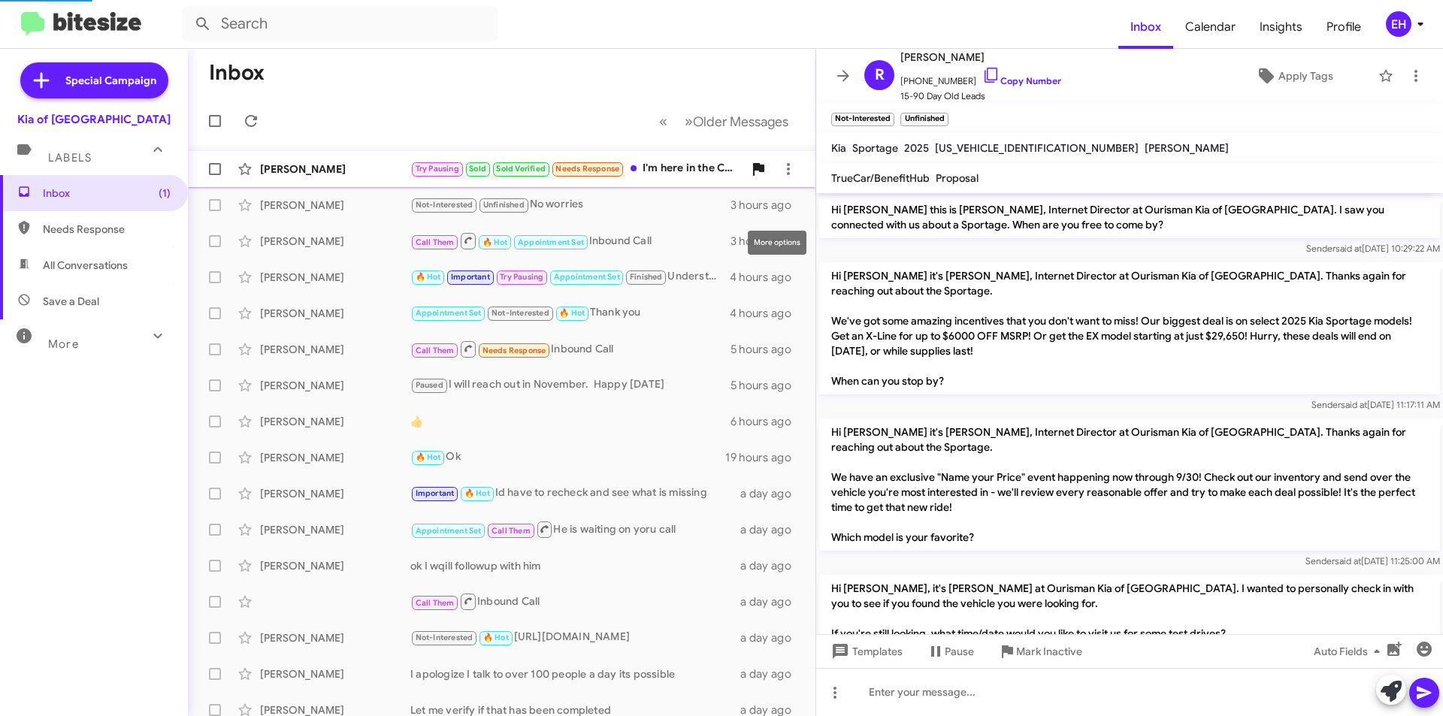
scroll to position [523, 0]
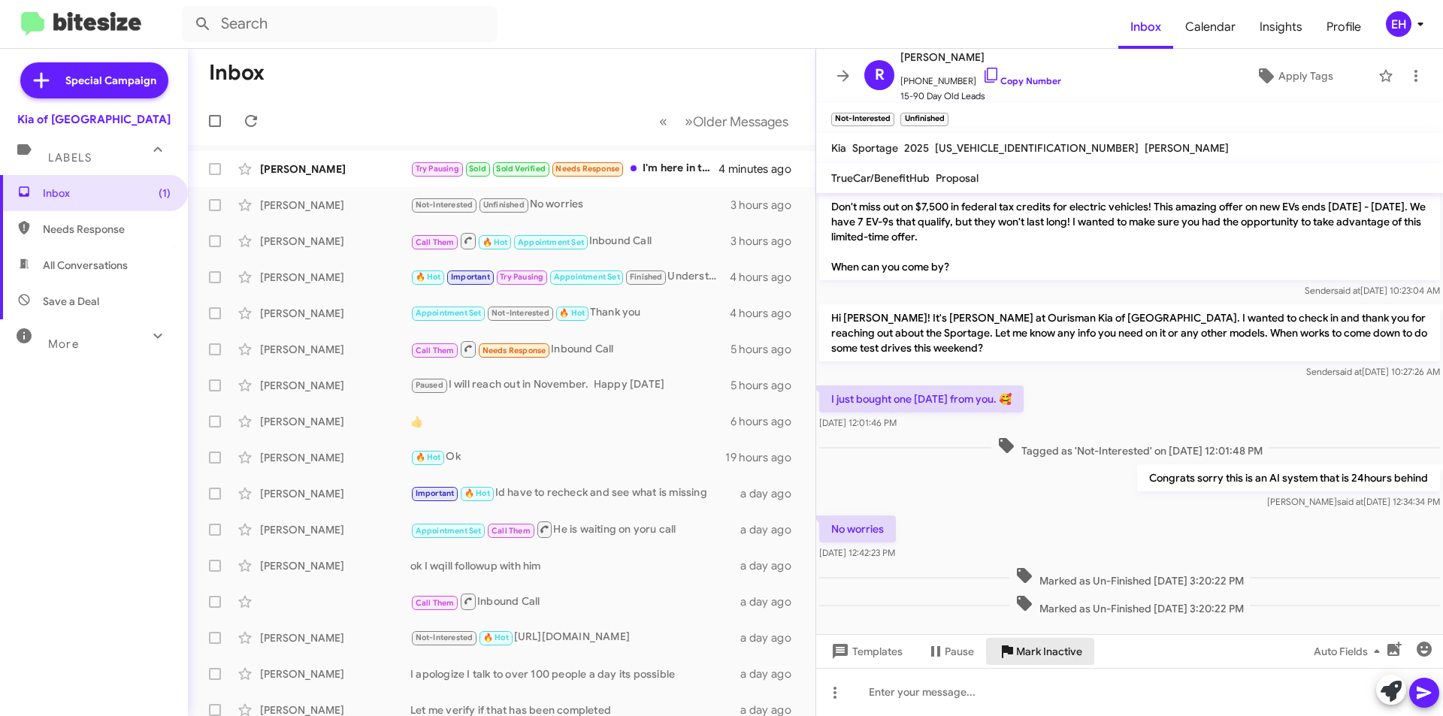
click at [1068, 657] on span "Mark Inactive" at bounding box center [1049, 651] width 66 height 27
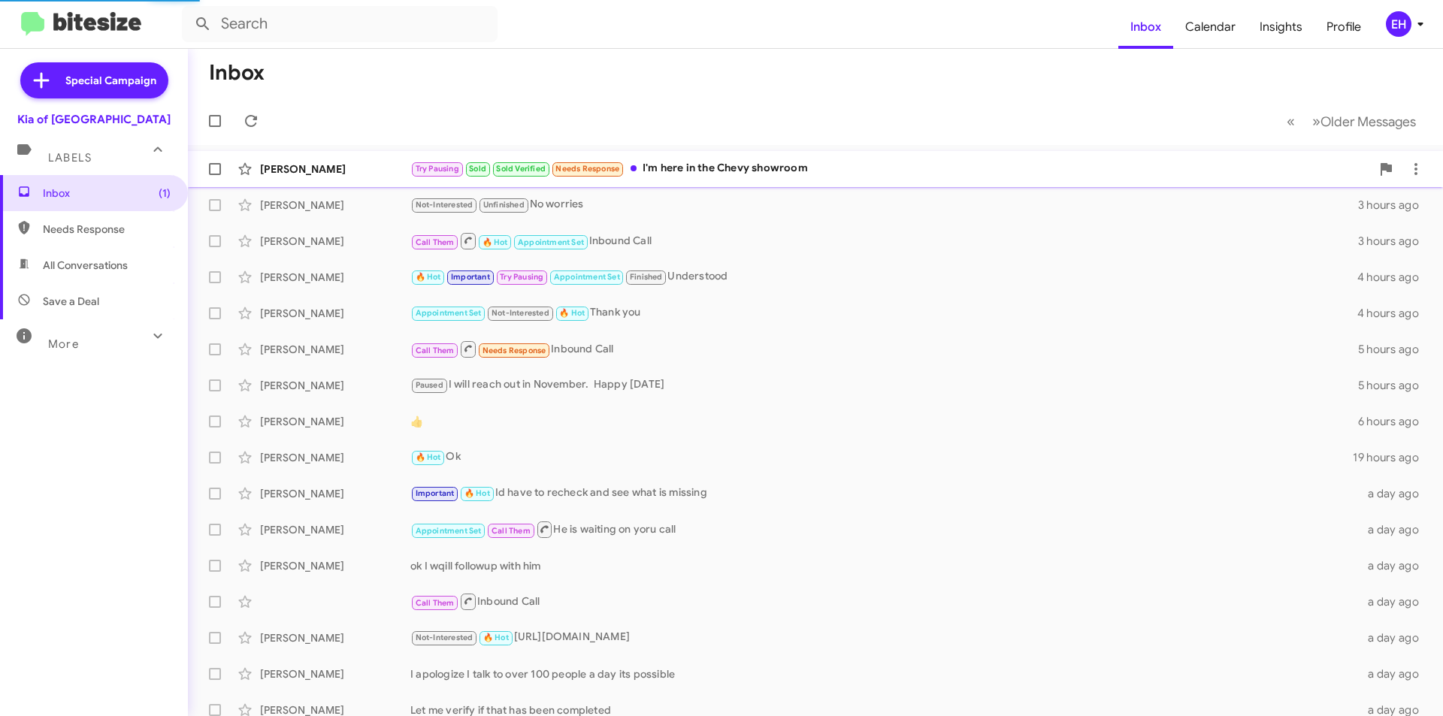
click at [717, 164] on div "Try Pausing Sold Sold Verified Needs Response I'm here in the Chevy showroom" at bounding box center [890, 168] width 960 height 17
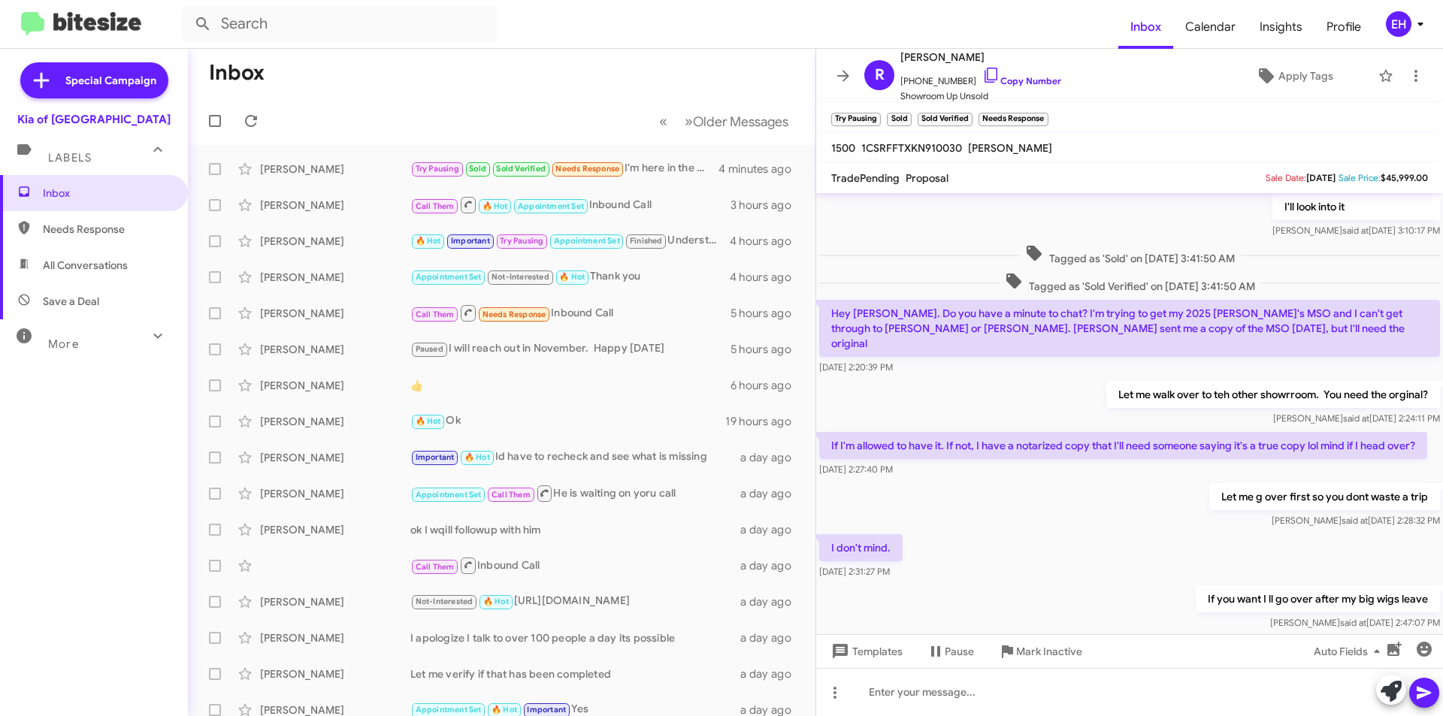
scroll to position [339, 0]
click at [1009, 705] on div at bounding box center [1129, 692] width 627 height 48
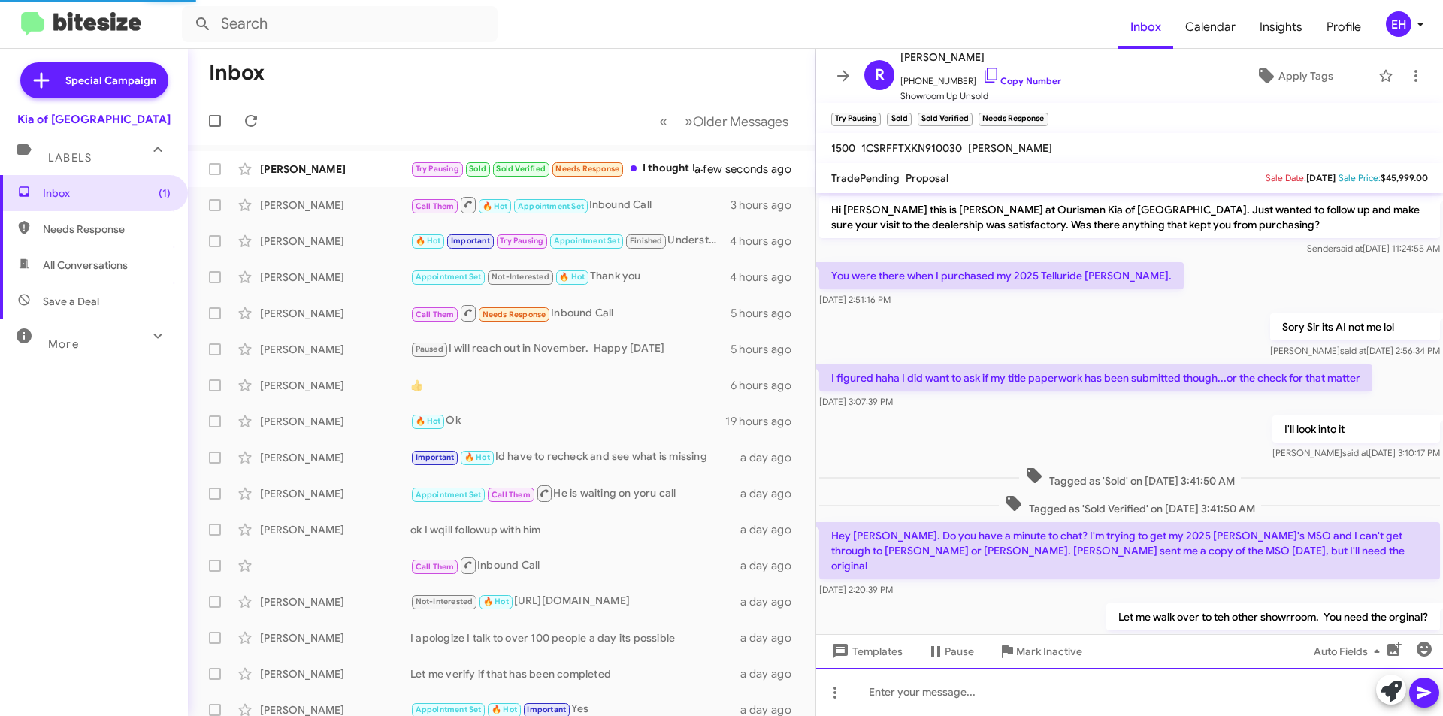
scroll to position [654, 0]
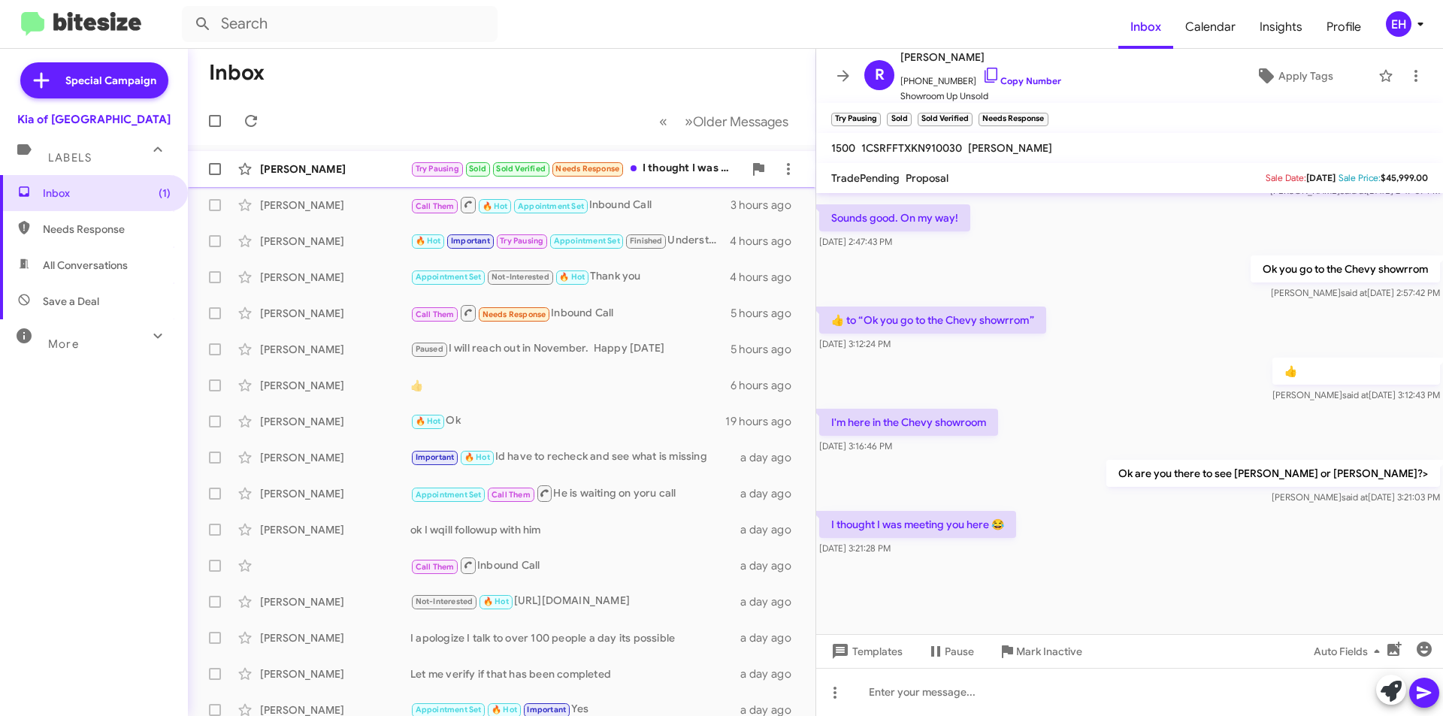
click at [660, 173] on div "Try Pausing Sold Sold Verified Needs Response I thought I was meeting you here 😂" at bounding box center [576, 168] width 333 height 17
click at [1141, 679] on div at bounding box center [1129, 692] width 627 height 48
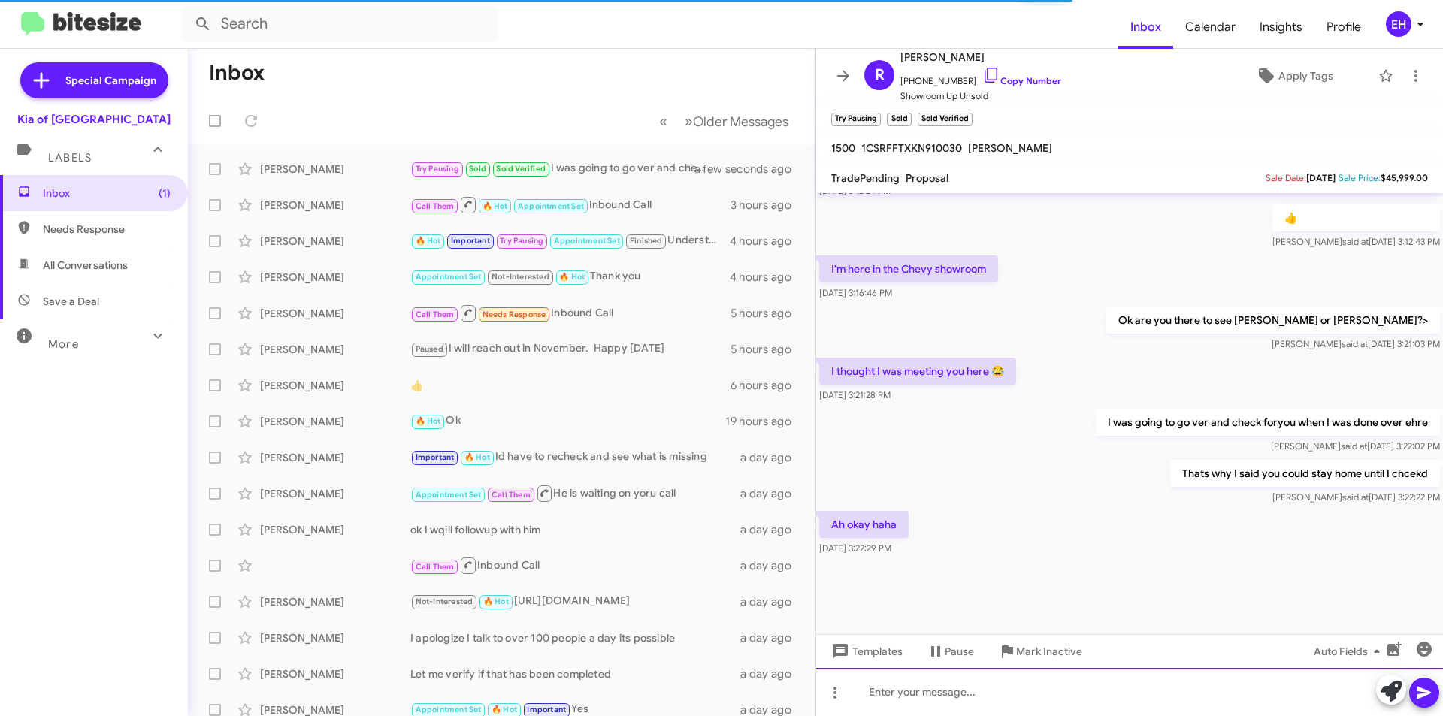
scroll to position [639, 0]
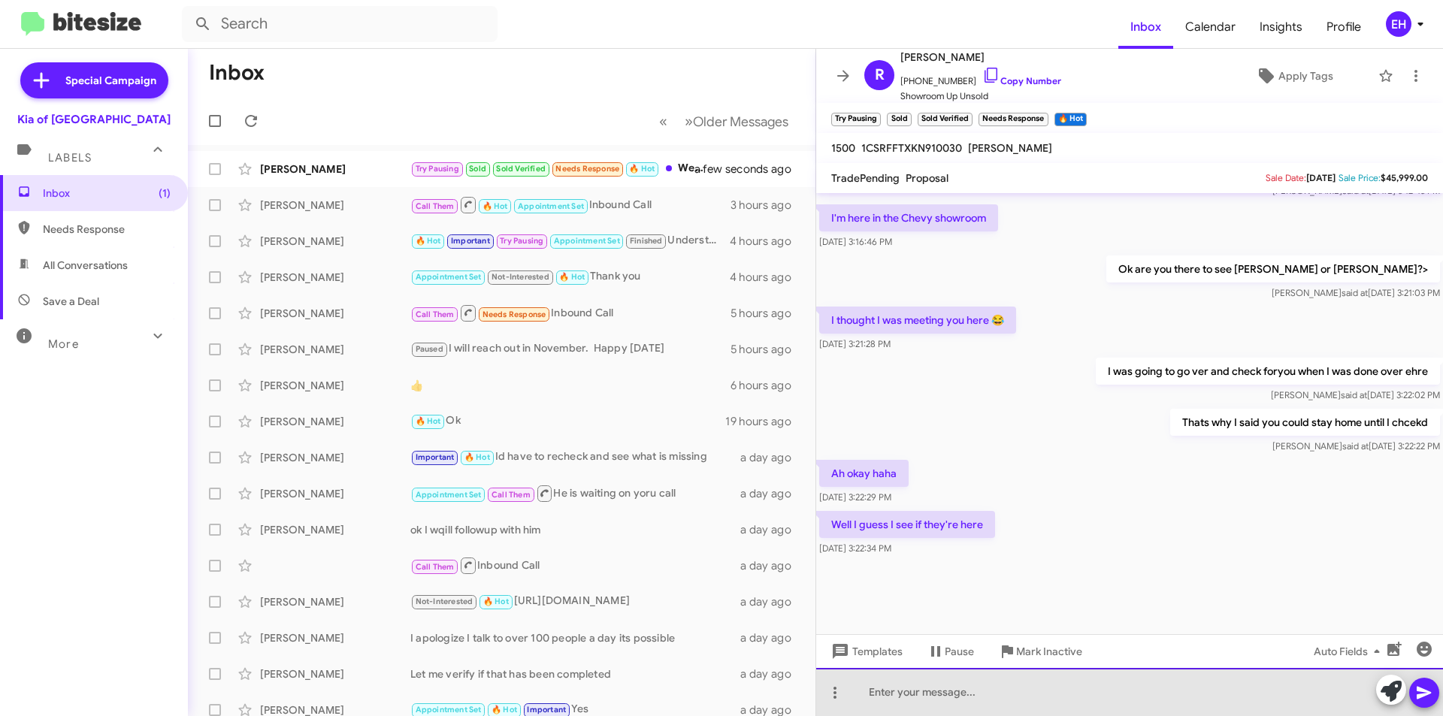
click at [1128, 669] on div at bounding box center [1129, 692] width 627 height 48
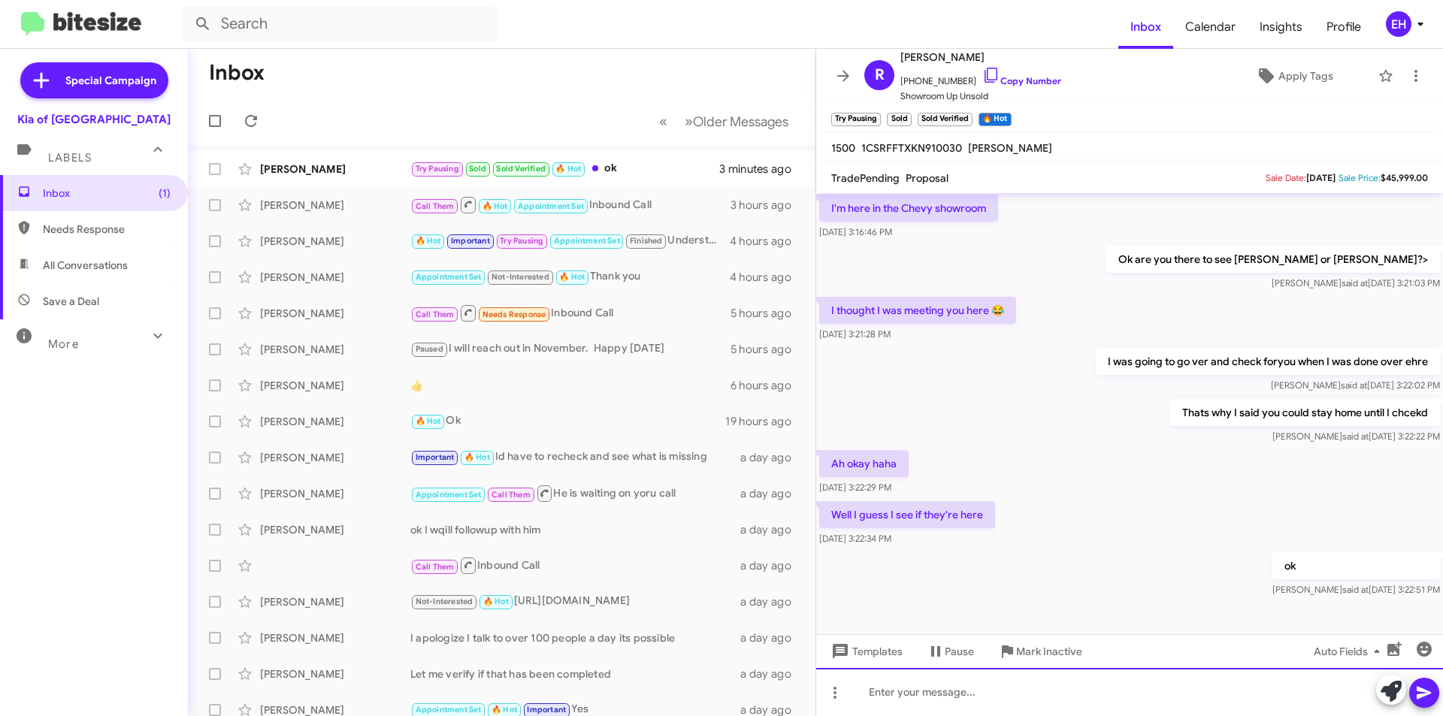
scroll to position [1537, 0]
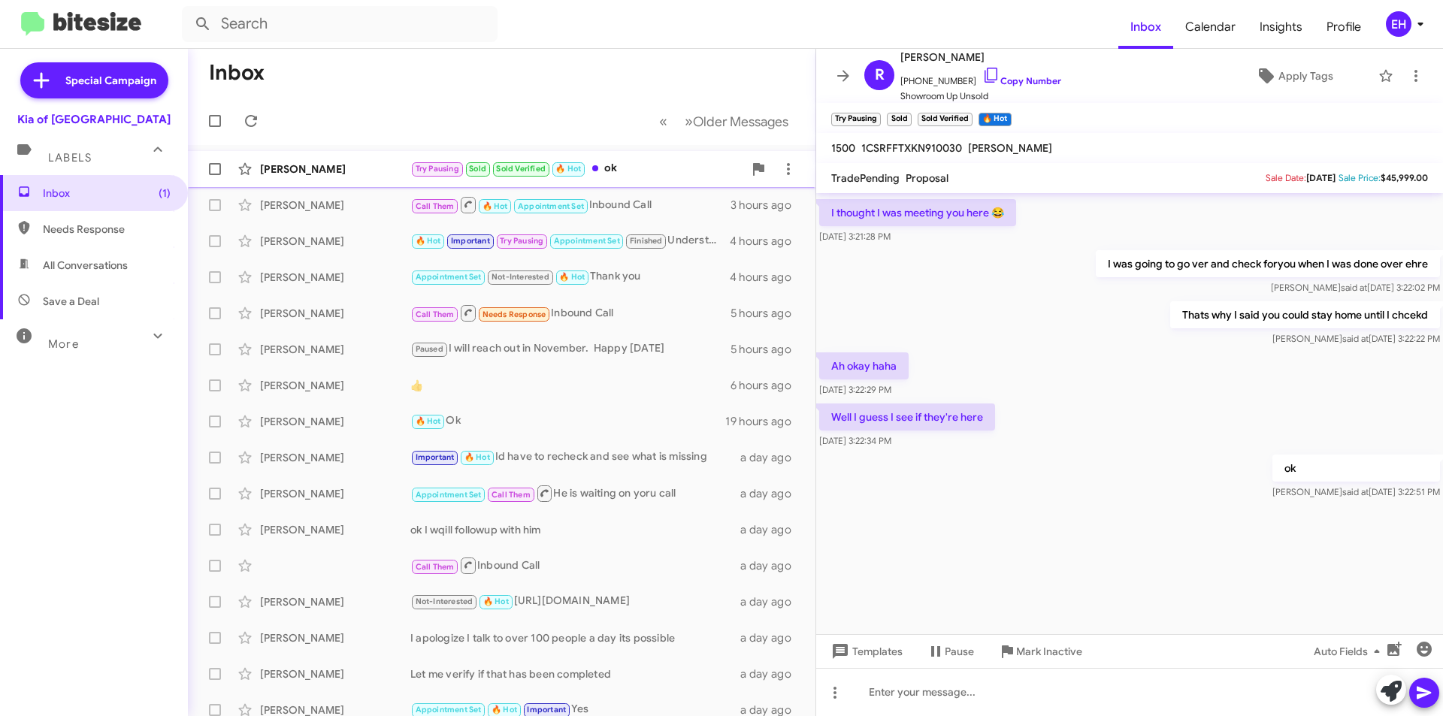
click at [608, 174] on div "Try Pausing Sold Sold Verified 🔥 Hot ok" at bounding box center [576, 168] width 333 height 17
